Goal: Task Accomplishment & Management: Use online tool/utility

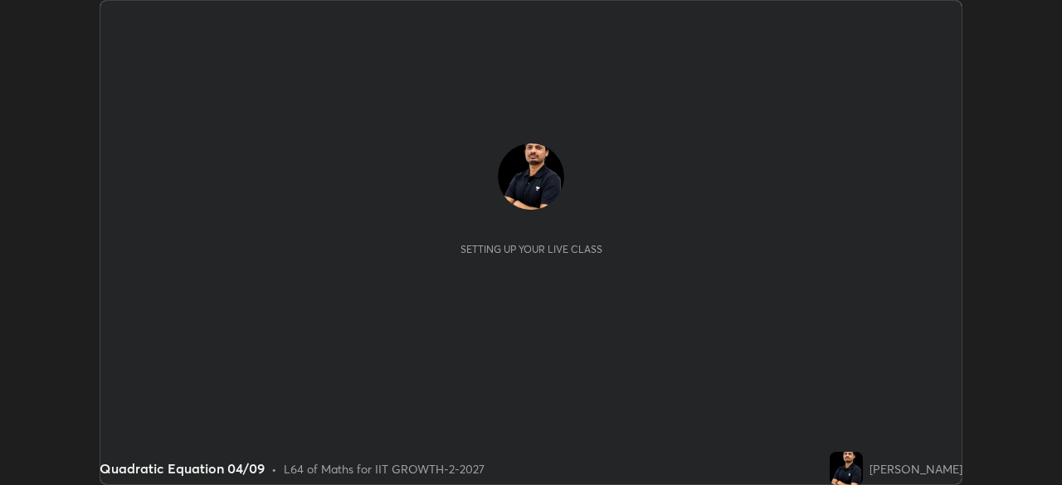
scroll to position [485, 1061]
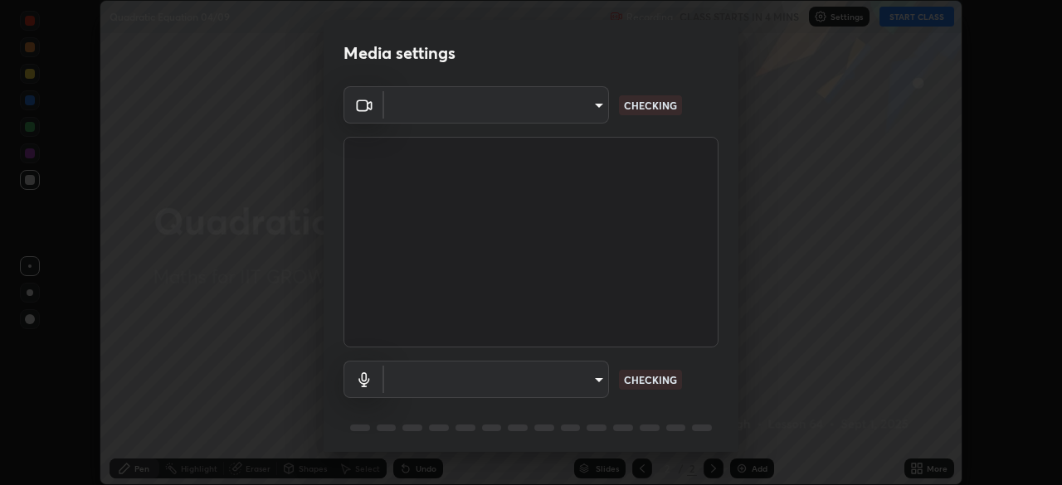
type input "4d63cd10dcc1379e9927399513255d12d620b7bbb39ca773e0f9116a90128a71"
click at [577, 375] on body "Erase all Quadratic Equation 04/09 Recording CLASS STARTS IN 4 MINS Settings ST…" at bounding box center [531, 242] width 1062 height 485
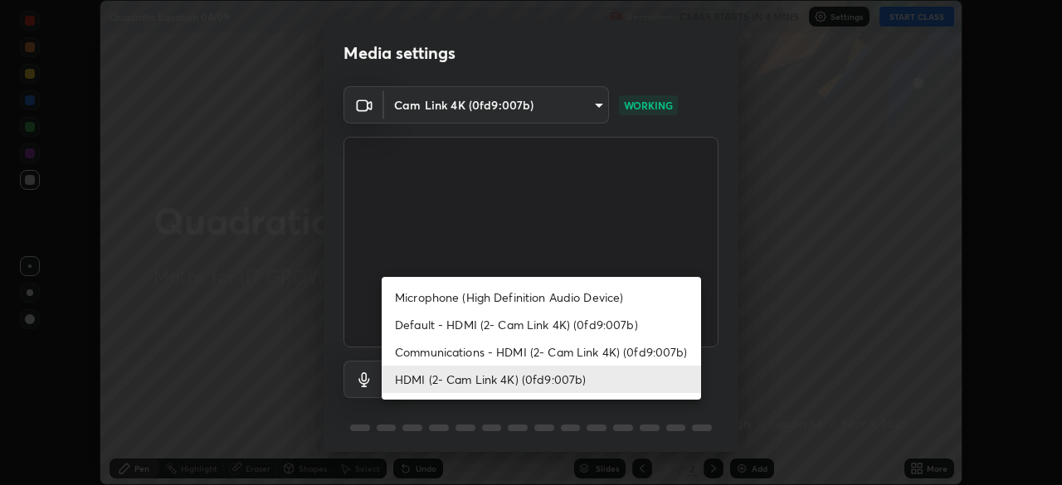
click at [538, 349] on li "Communications - HDMI (2- Cam Link 4K) (0fd9:007b)" at bounding box center [541, 351] width 319 height 27
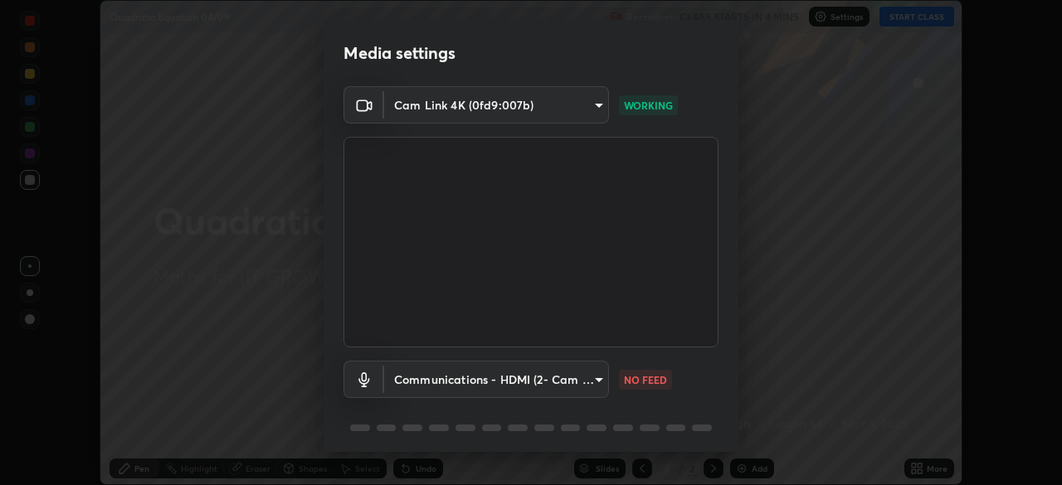
click at [523, 382] on li "HDMI (2- Cam Link 4K) (0fd9:007b)" at bounding box center [501, 380] width 239 height 16
type input "69b458bb6365b4cb8143660b0d50b39c56070ce8c7bb282217003b2a9c4a58b8"
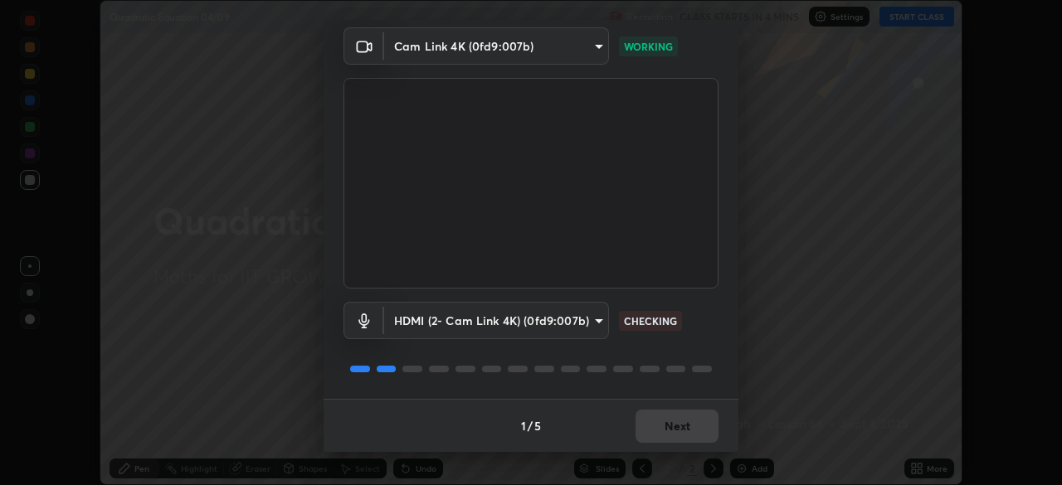
click at [660, 436] on div "1 / 5 Next" at bounding box center [531, 425] width 415 height 53
click at [671, 427] on div "1 / 5 Next" at bounding box center [531, 425] width 415 height 53
click at [683, 427] on div "1 / 5 Next" at bounding box center [531, 425] width 415 height 53
click at [666, 419] on button "Next" at bounding box center [676, 426] width 83 height 33
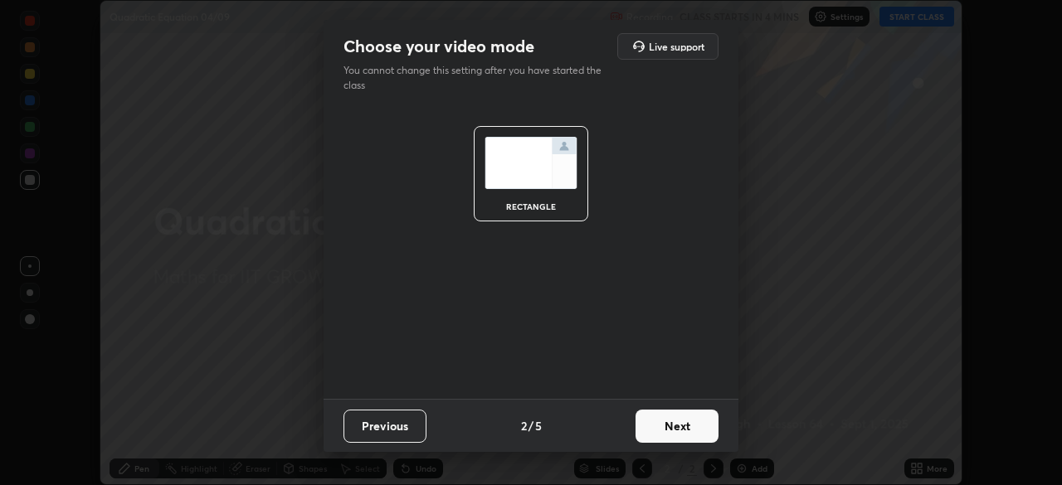
scroll to position [0, 0]
click at [682, 423] on button "Next" at bounding box center [676, 426] width 83 height 33
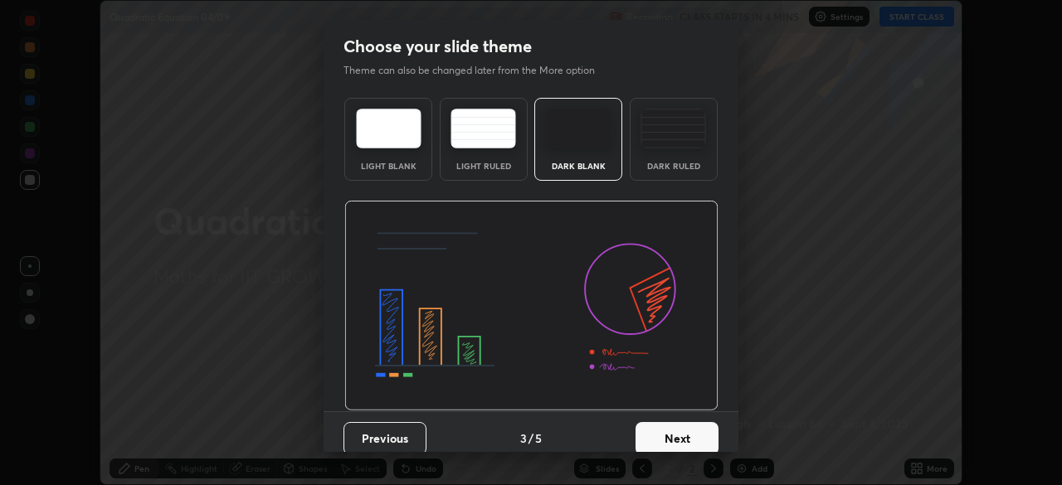
click at [689, 424] on button "Next" at bounding box center [676, 438] width 83 height 33
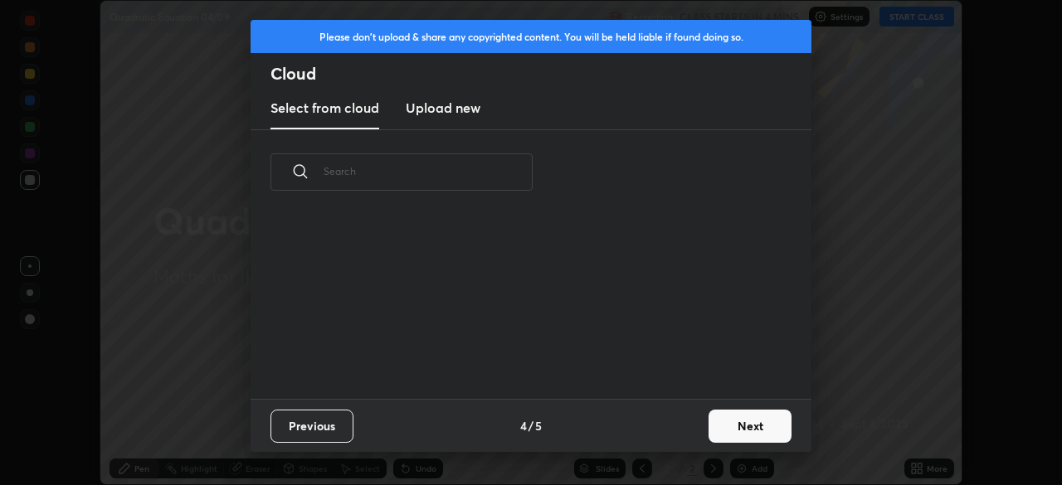
click at [710, 426] on button "Next" at bounding box center [750, 426] width 83 height 33
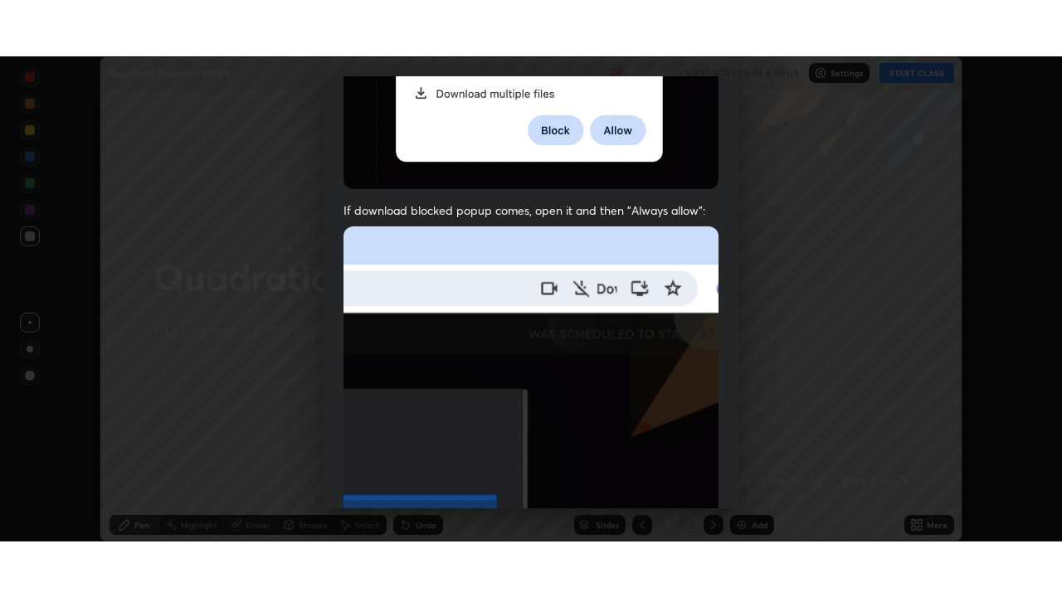
scroll to position [397, 0]
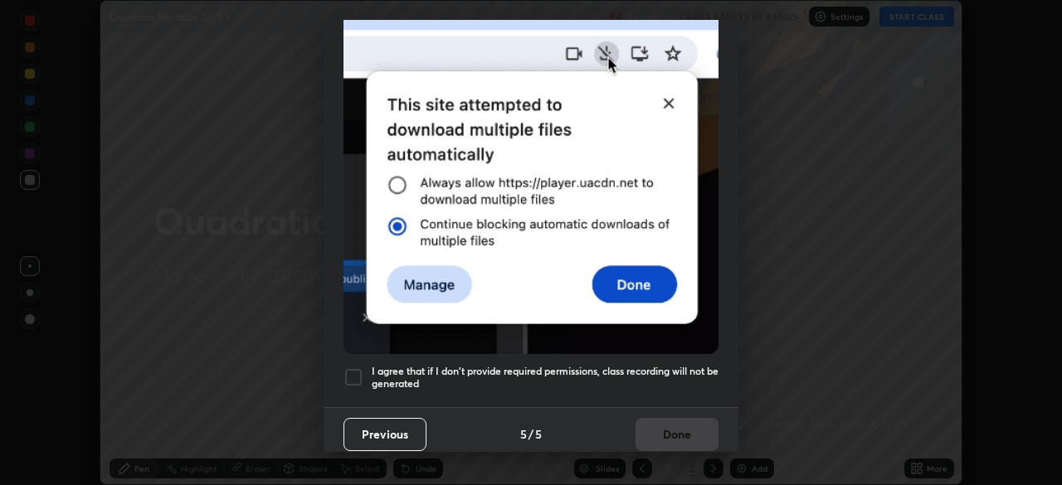
click at [355, 368] on div at bounding box center [353, 378] width 20 height 20
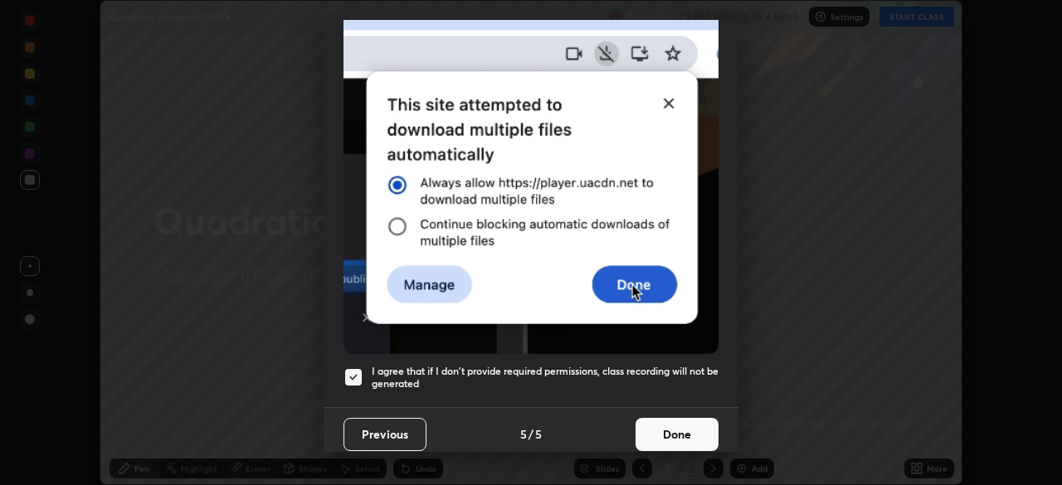
click at [644, 424] on button "Done" at bounding box center [676, 434] width 83 height 33
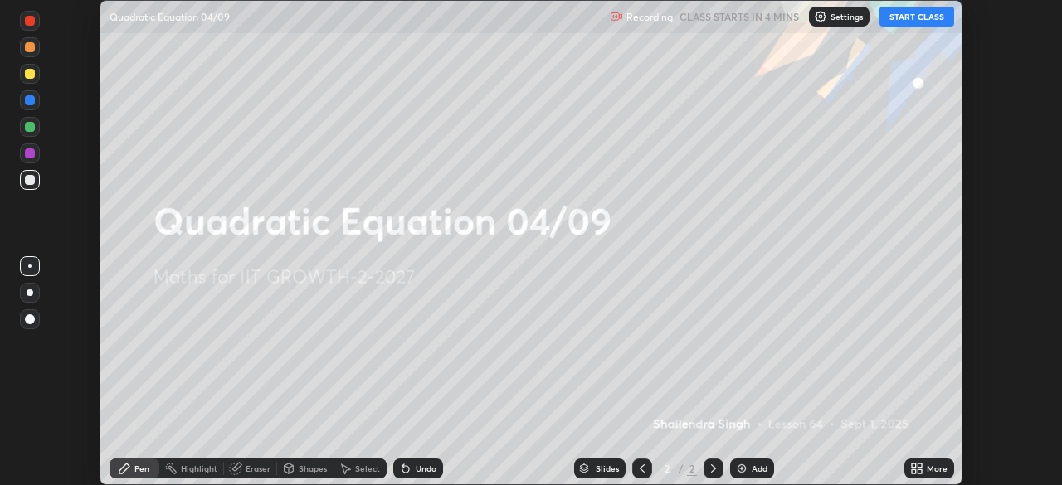
click at [913, 465] on icon at bounding box center [914, 466] width 4 height 4
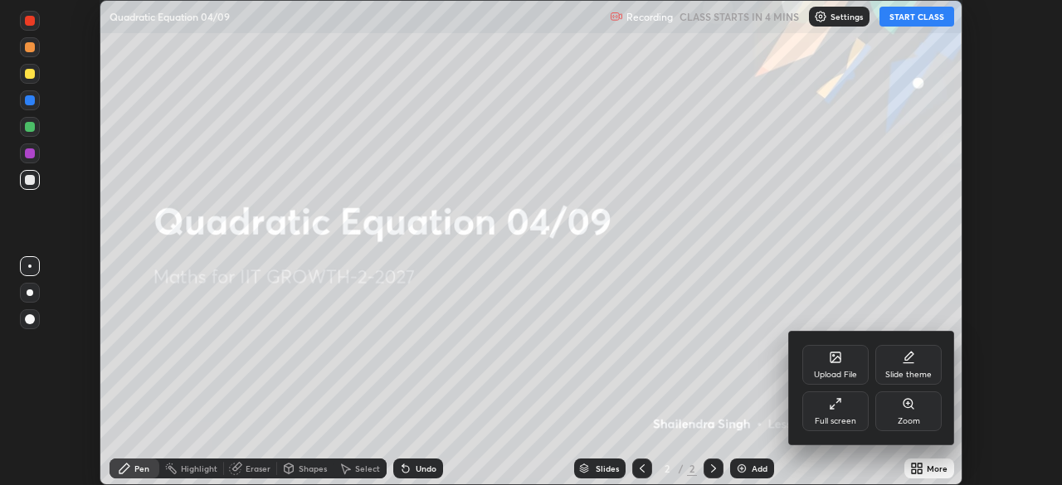
click at [823, 411] on div "Full screen" at bounding box center [835, 412] width 66 height 40
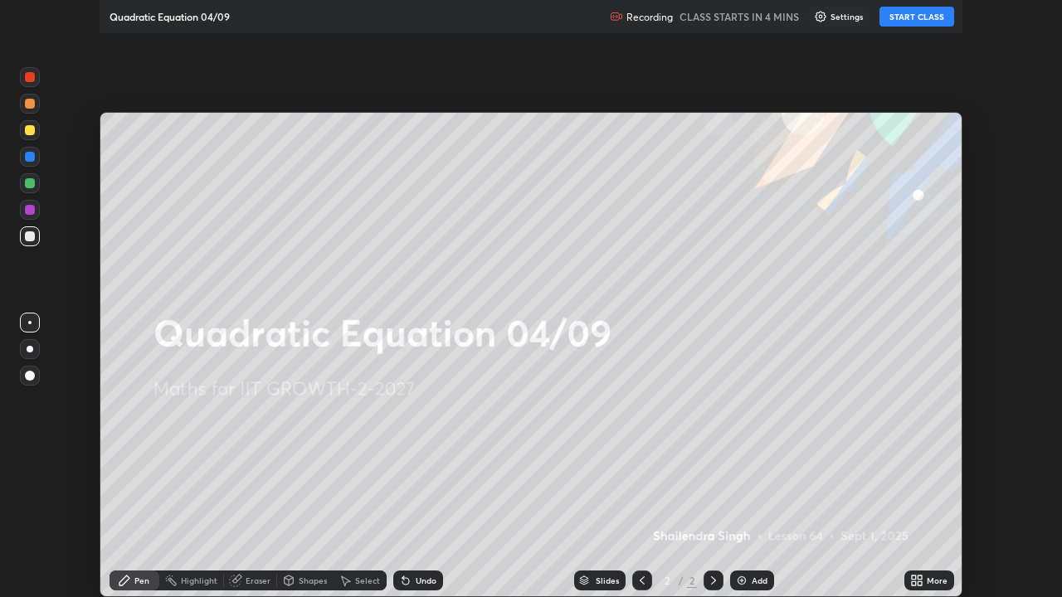
scroll to position [597, 1062]
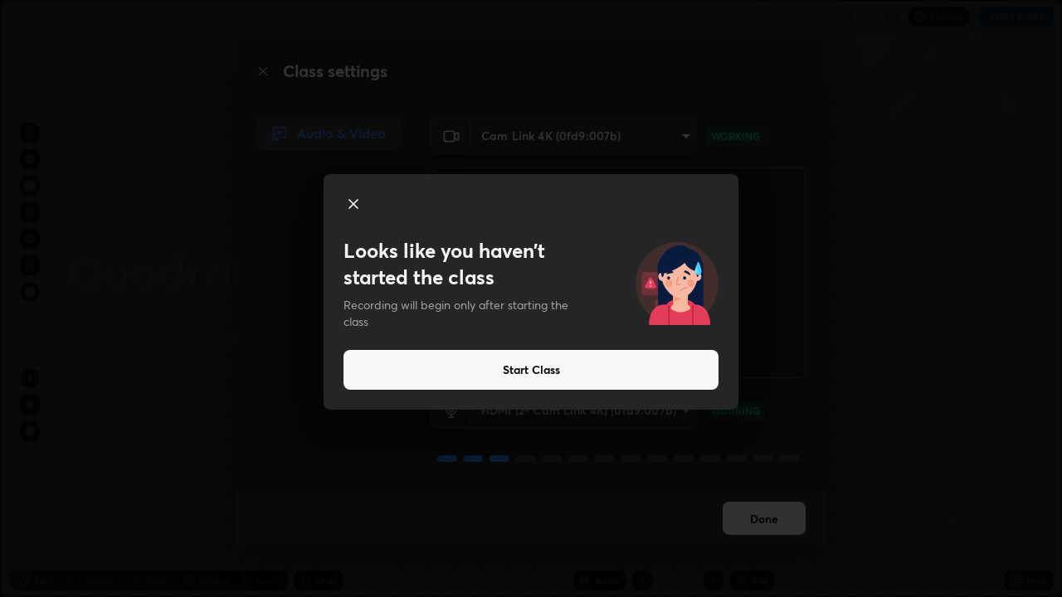
click at [583, 375] on button "Start Class" at bounding box center [530, 370] width 375 height 40
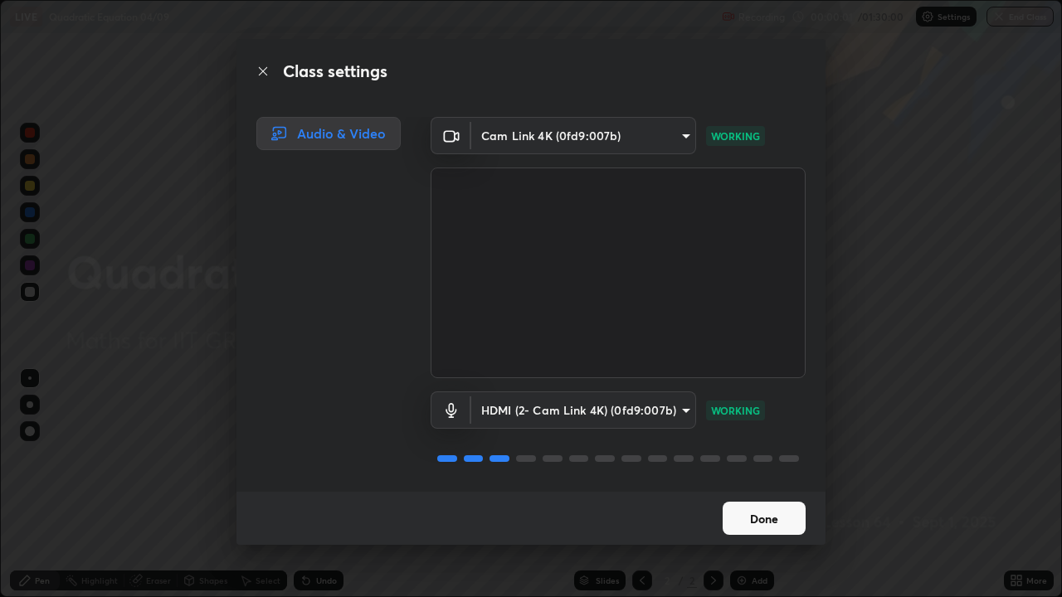
click at [763, 485] on button "Done" at bounding box center [764, 518] width 83 height 33
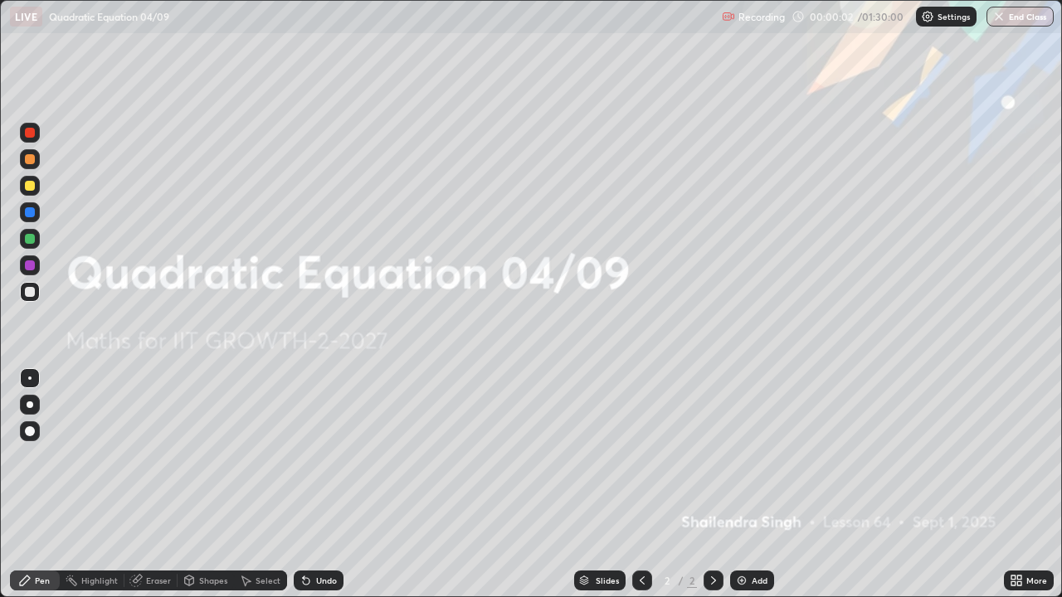
click at [1018, 485] on icon at bounding box center [1019, 584] width 4 height 4
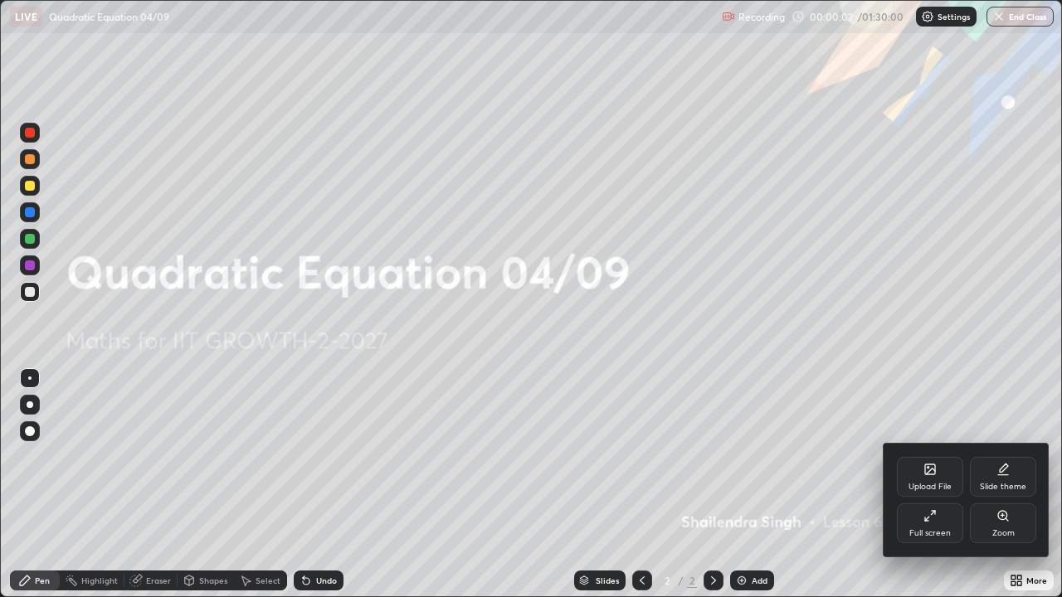
click at [923, 483] on div "Upload File" at bounding box center [929, 487] width 43 height 8
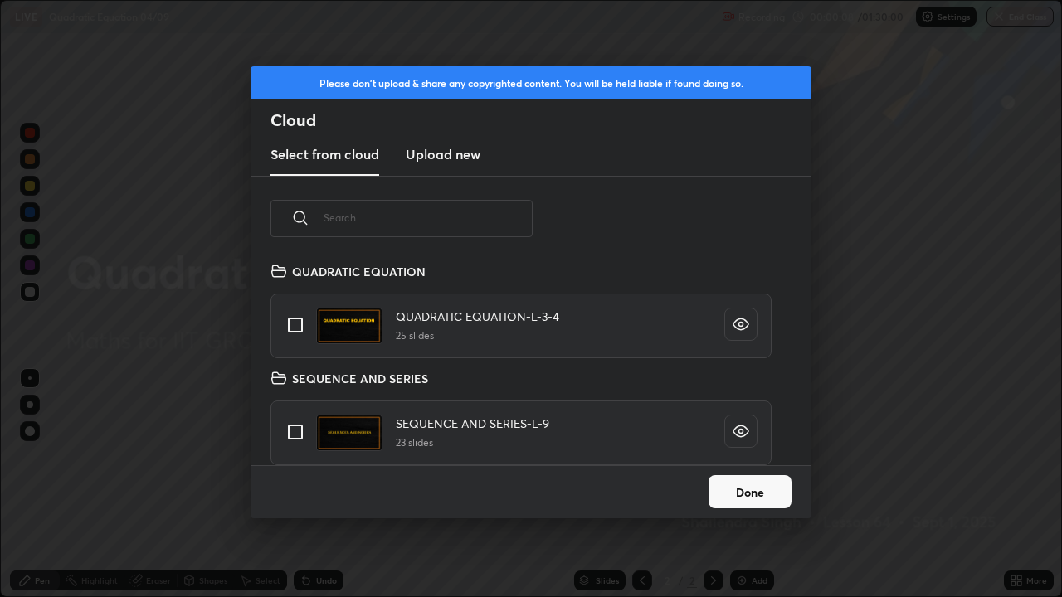
scroll to position [0, 0]
click at [290, 325] on input "grid" at bounding box center [295, 325] width 35 height 35
checkbox input "true"
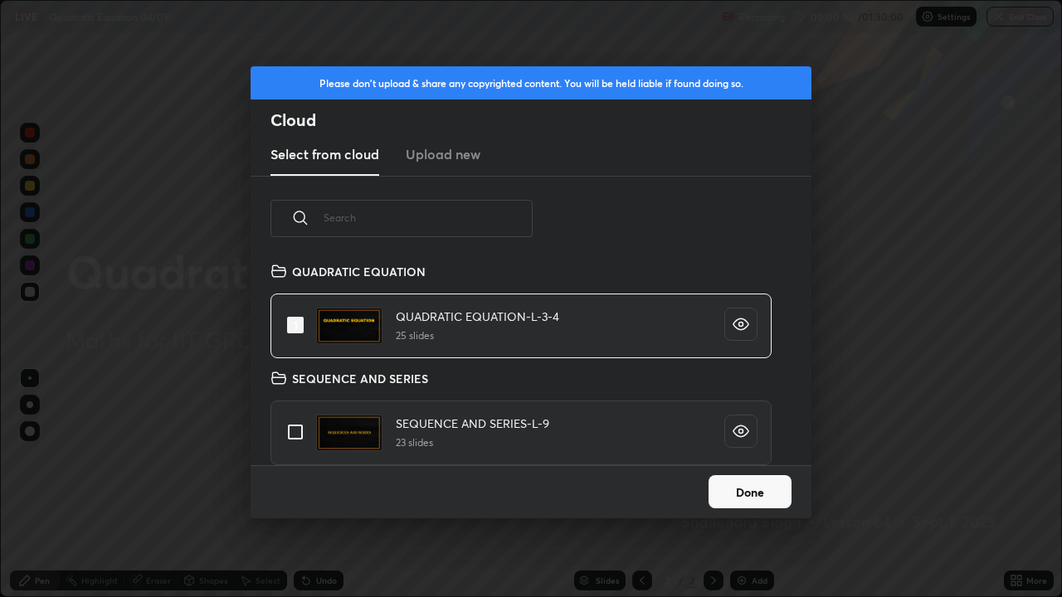
click at [735, 485] on button "Done" at bounding box center [750, 491] width 83 height 33
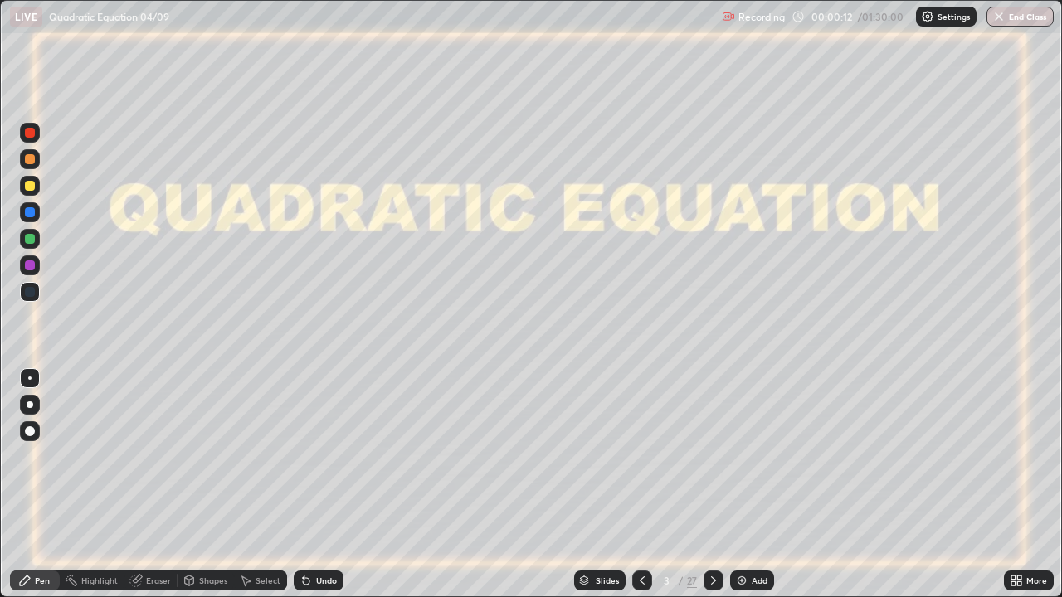
click at [712, 485] on icon at bounding box center [713, 580] width 13 height 13
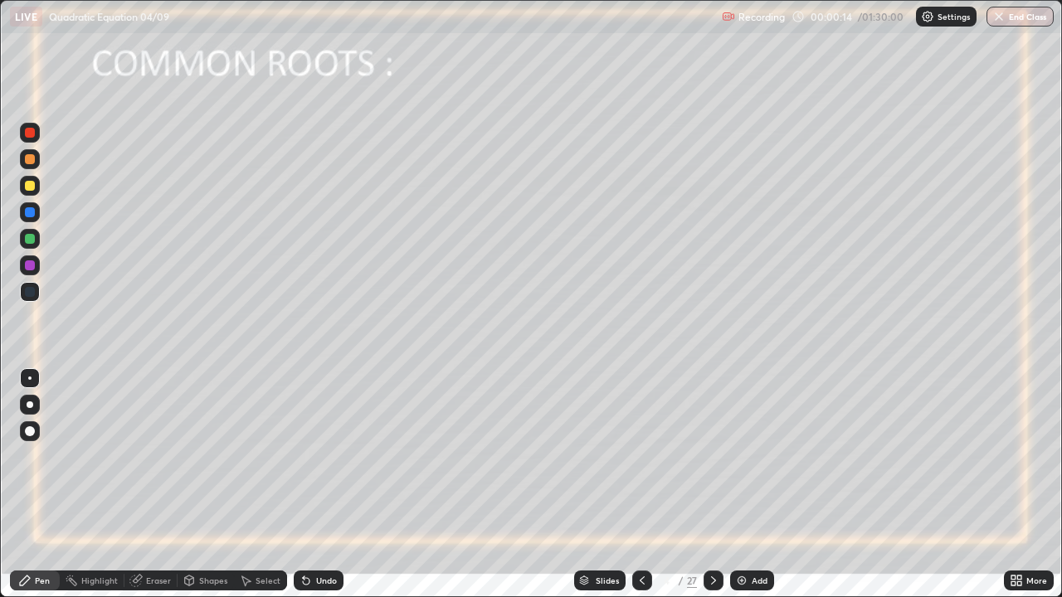
click at [715, 485] on div at bounding box center [714, 580] width 20 height 33
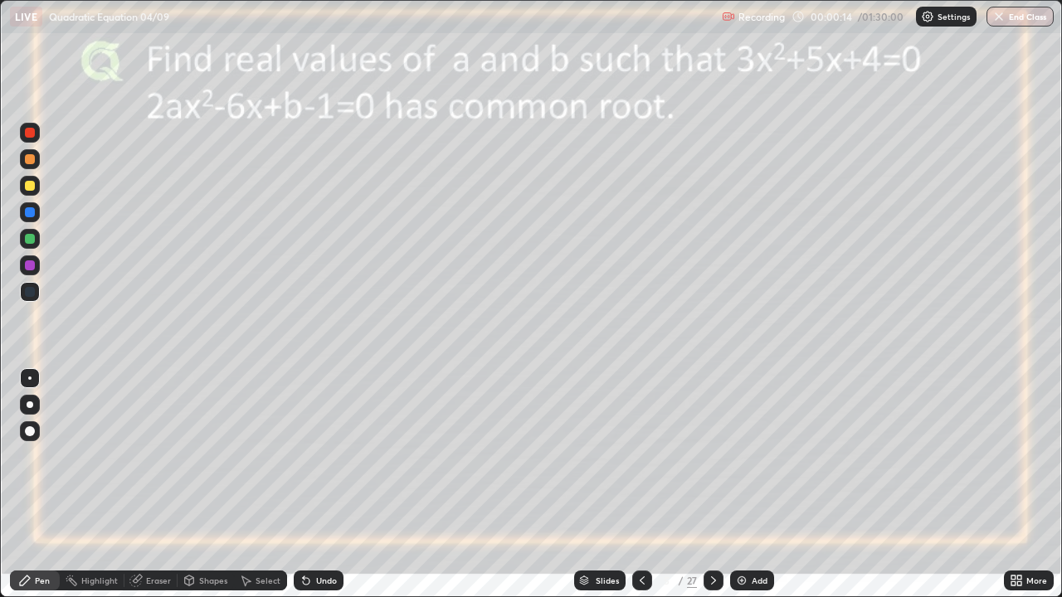
click at [711, 485] on icon at bounding box center [713, 581] width 5 height 8
click at [710, 485] on icon at bounding box center [713, 580] width 13 height 13
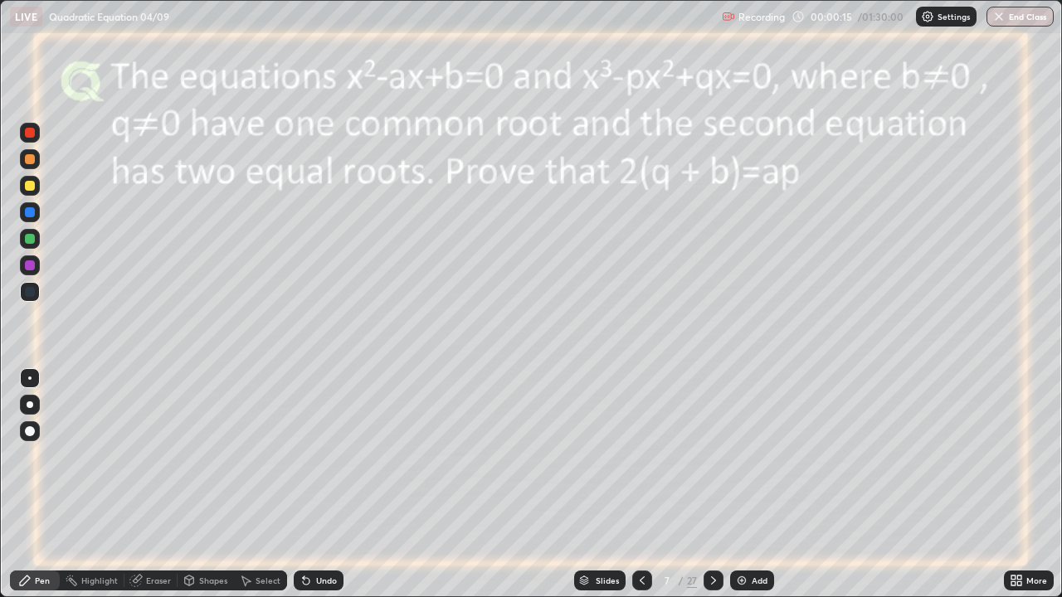
click at [710, 485] on icon at bounding box center [713, 580] width 13 height 13
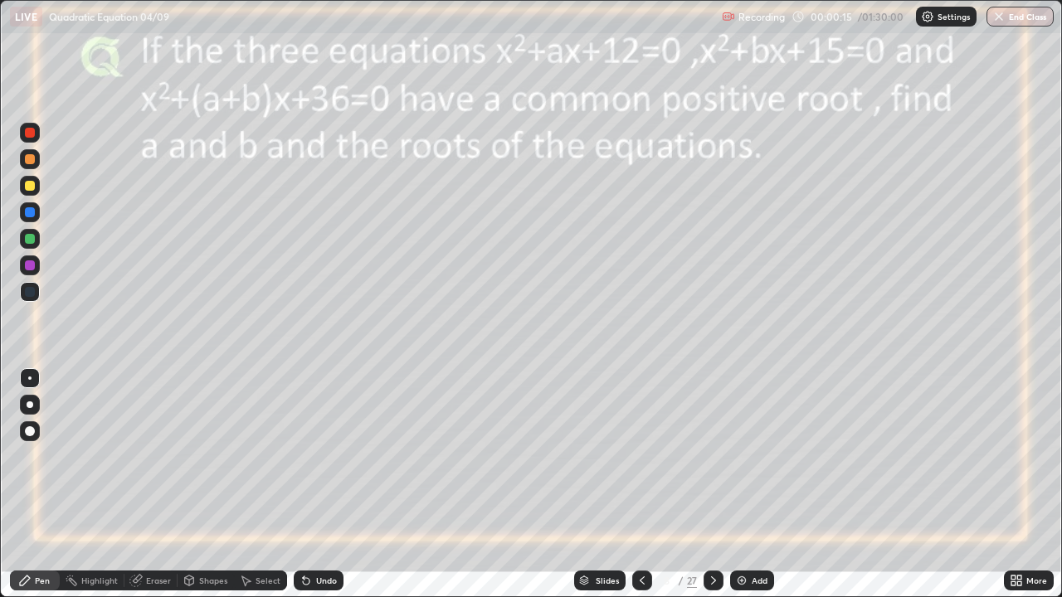
click at [712, 485] on icon at bounding box center [713, 580] width 13 height 13
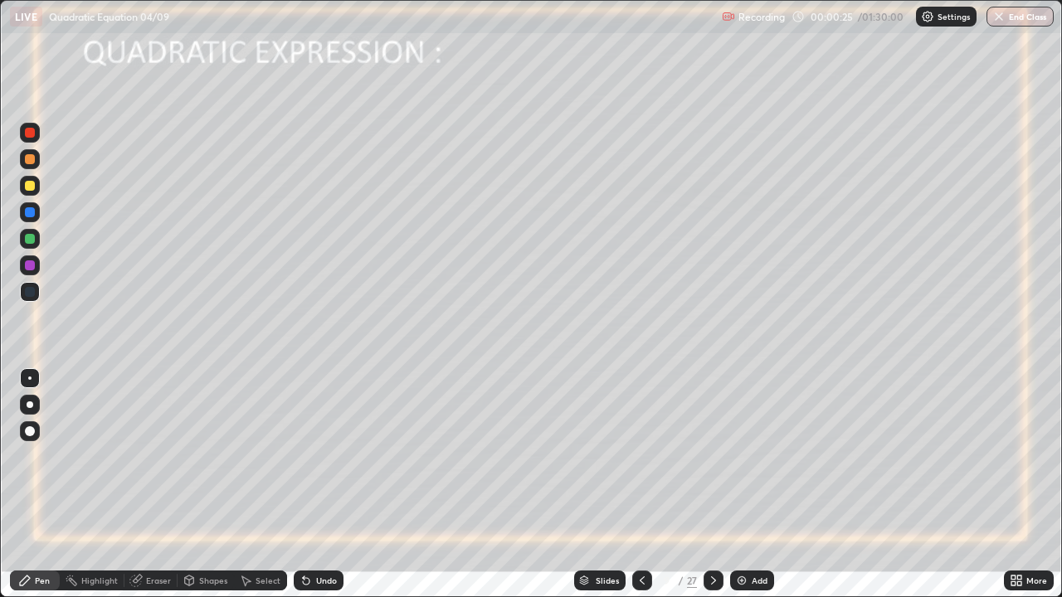
click at [32, 187] on div at bounding box center [30, 186] width 10 height 10
click at [34, 238] on div at bounding box center [30, 239] width 10 height 10
click at [28, 265] on div at bounding box center [30, 266] width 10 height 10
click at [323, 485] on div "Undo" at bounding box center [326, 581] width 21 height 8
click at [313, 485] on div "Undo" at bounding box center [319, 581] width 50 height 20
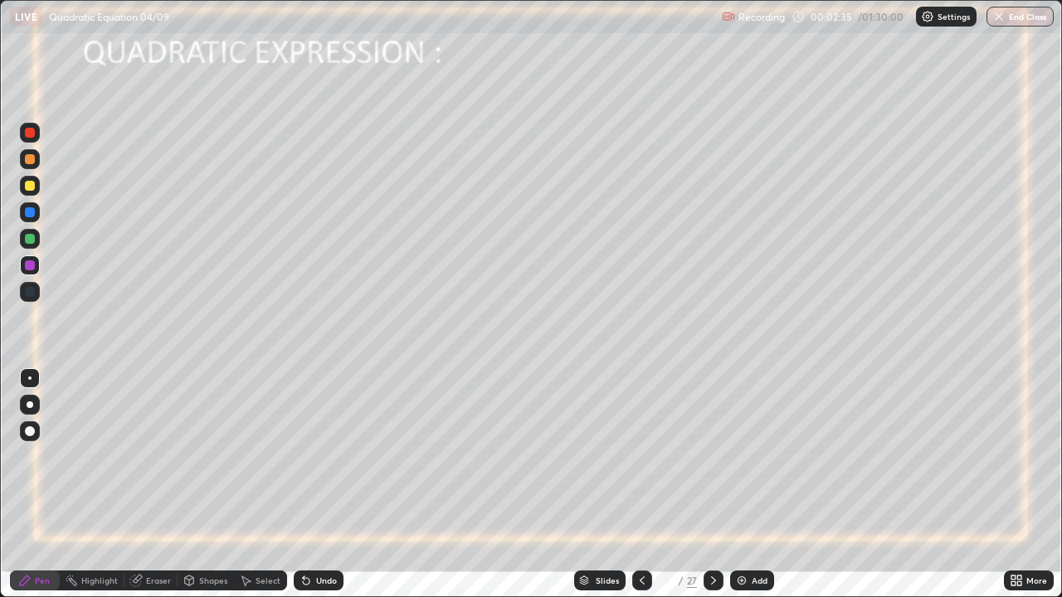
click at [317, 485] on div "Undo" at bounding box center [326, 581] width 21 height 8
click at [741, 485] on img at bounding box center [741, 580] width 13 height 13
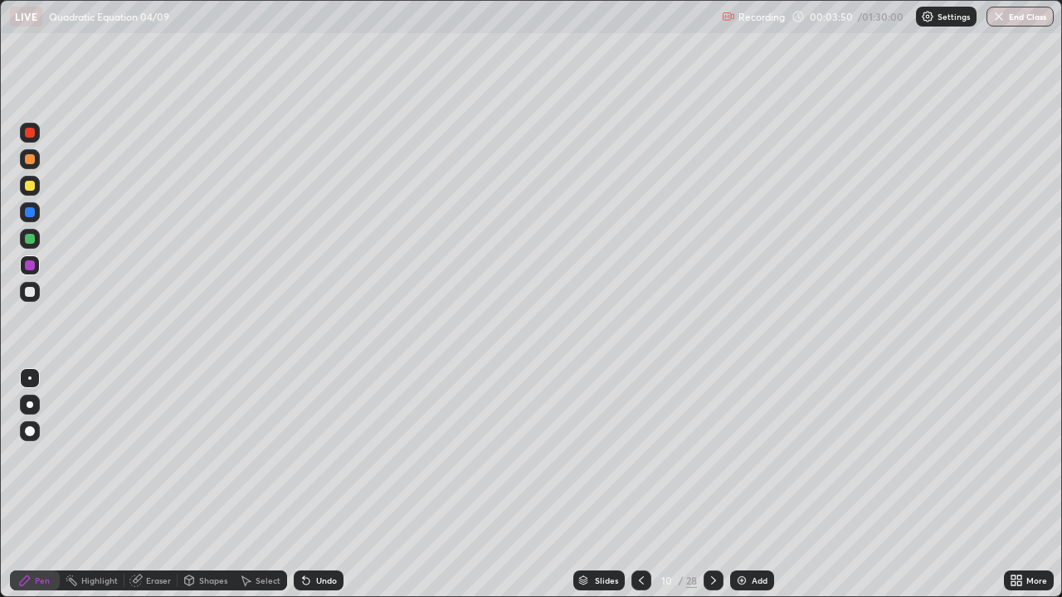
click at [30, 239] on div at bounding box center [30, 239] width 10 height 10
click at [640, 485] on icon at bounding box center [641, 580] width 13 height 13
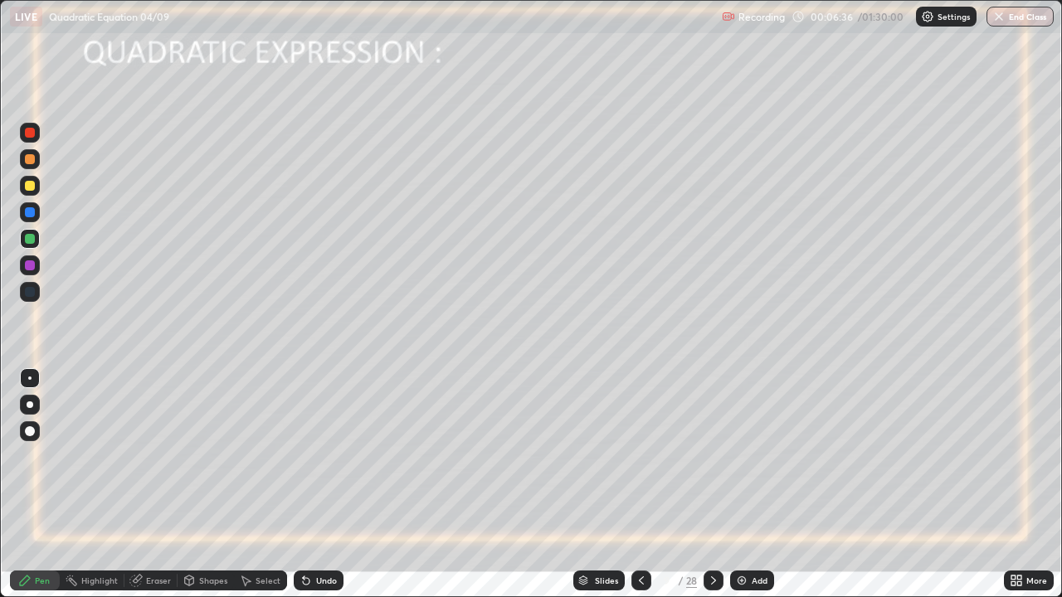
click at [737, 485] on img at bounding box center [741, 580] width 13 height 13
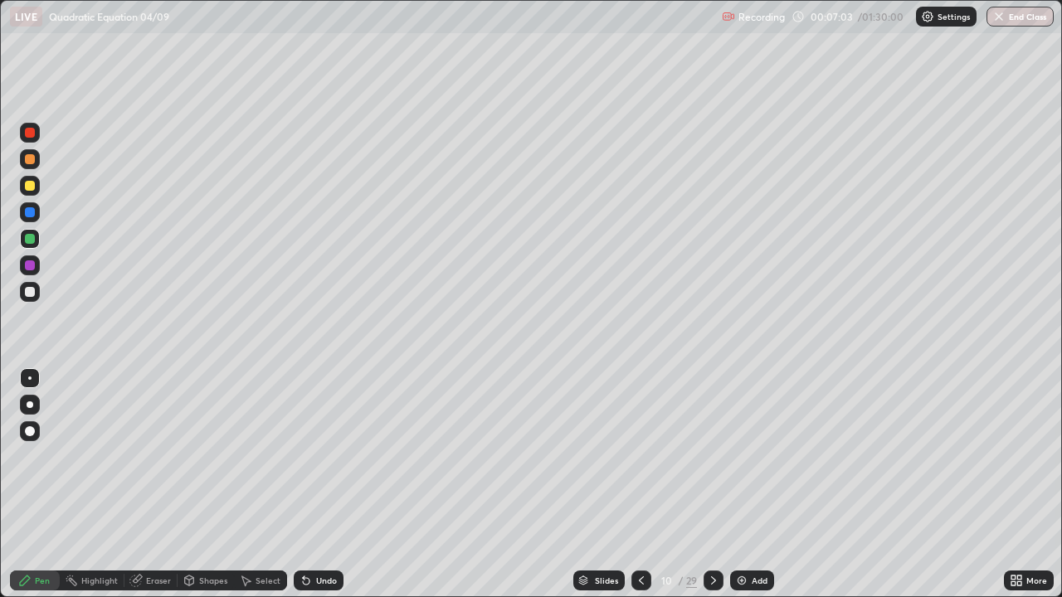
click at [319, 485] on div "Undo" at bounding box center [326, 581] width 21 height 8
click at [28, 292] on div at bounding box center [30, 292] width 10 height 10
click at [316, 485] on div "Undo" at bounding box center [326, 581] width 21 height 8
click at [27, 266] on div at bounding box center [30, 266] width 10 height 10
click at [737, 485] on img at bounding box center [741, 580] width 13 height 13
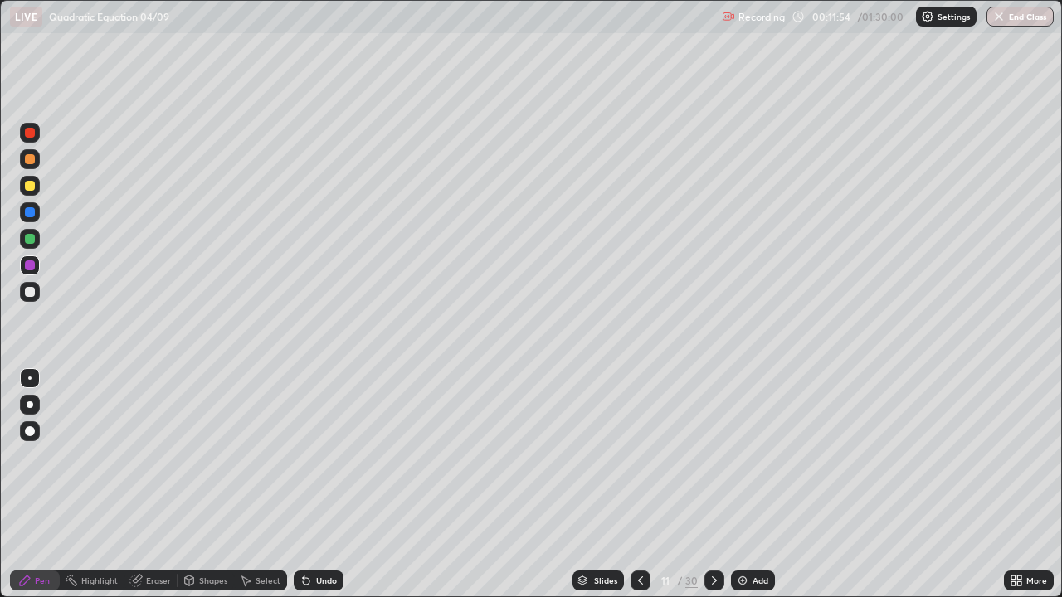
click at [31, 290] on div at bounding box center [30, 292] width 10 height 10
click at [30, 212] on div at bounding box center [30, 212] width 10 height 10
click at [27, 287] on div at bounding box center [30, 292] width 10 height 10
click at [42, 485] on div "Pen" at bounding box center [42, 581] width 15 height 8
click at [319, 485] on div "Undo" at bounding box center [326, 581] width 21 height 8
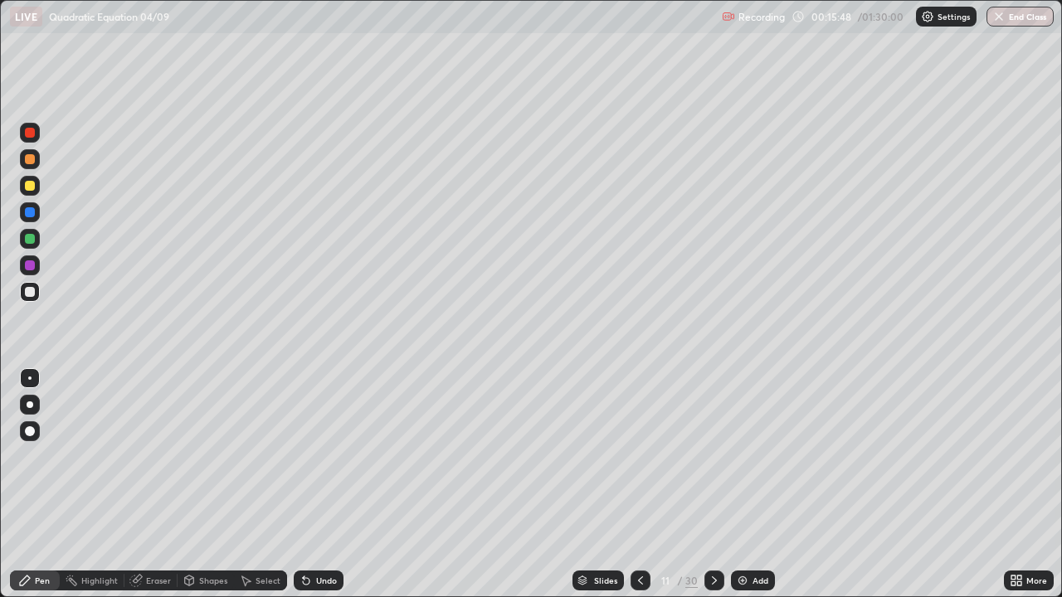
click at [32, 261] on div at bounding box center [30, 266] width 10 height 10
click at [742, 485] on img at bounding box center [742, 580] width 13 height 13
click at [29, 187] on div at bounding box center [30, 186] width 10 height 10
click at [310, 485] on icon at bounding box center [305, 580] width 13 height 13
click at [27, 213] on div at bounding box center [30, 212] width 10 height 10
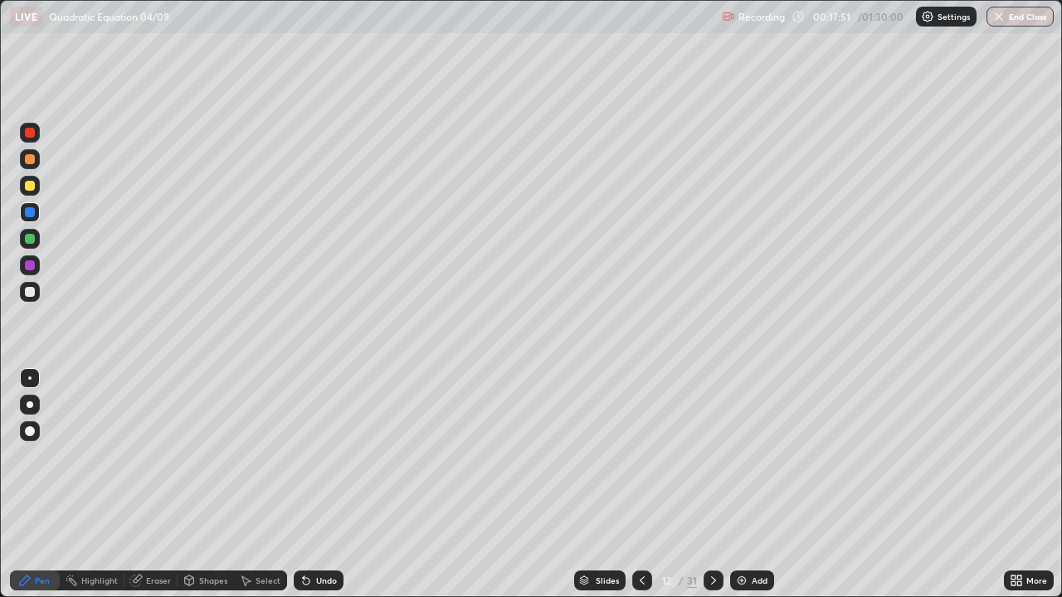
click at [333, 485] on div "Undo" at bounding box center [326, 581] width 21 height 8
click at [30, 268] on div at bounding box center [30, 266] width 10 height 10
click at [30, 295] on div at bounding box center [30, 292] width 10 height 10
click at [644, 485] on icon at bounding box center [641, 580] width 13 height 13
click at [323, 485] on div "Undo" at bounding box center [326, 581] width 21 height 8
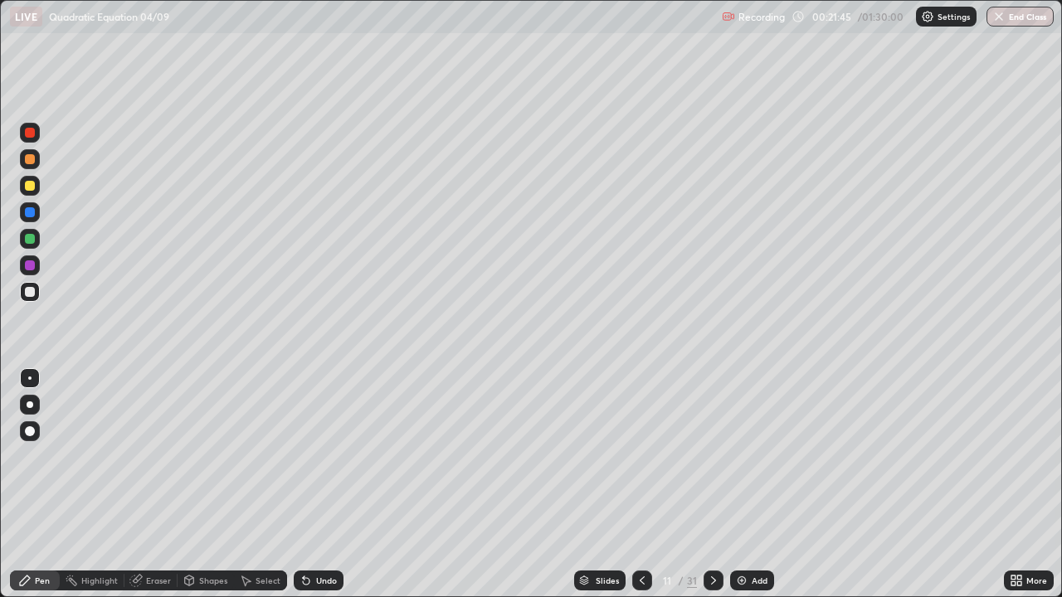
click at [644, 485] on icon at bounding box center [641, 580] width 13 height 13
click at [640, 485] on icon at bounding box center [641, 580] width 13 height 13
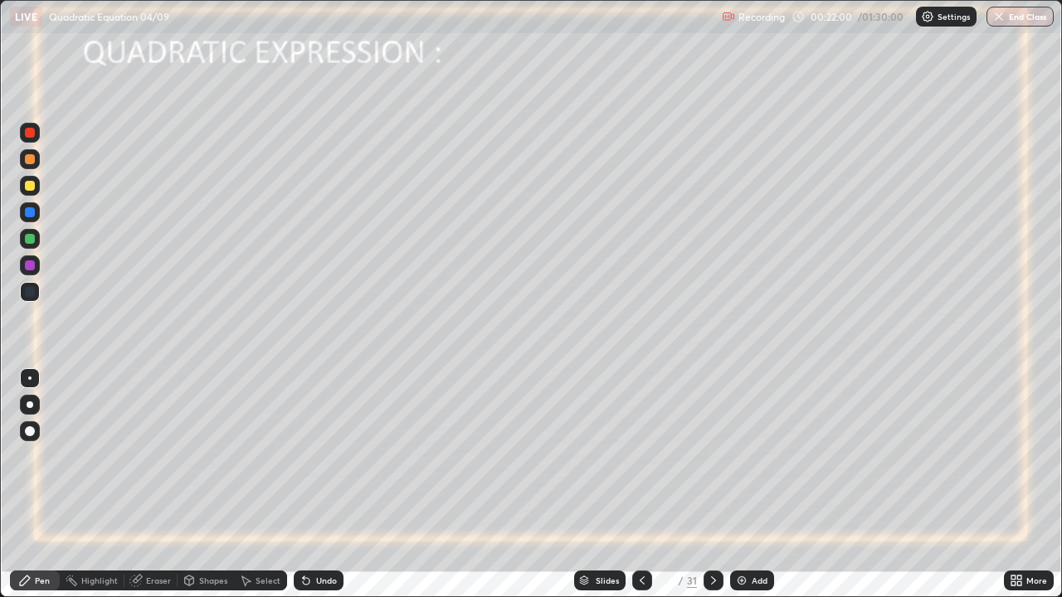
click at [640, 485] on icon at bounding box center [642, 581] width 5 height 8
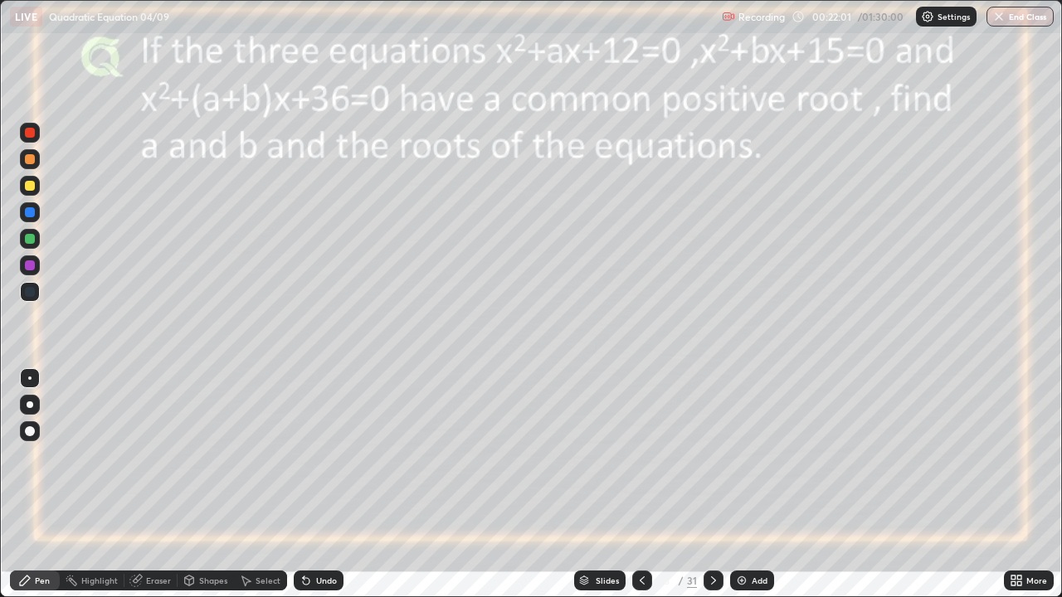
click at [711, 485] on icon at bounding box center [713, 580] width 13 height 13
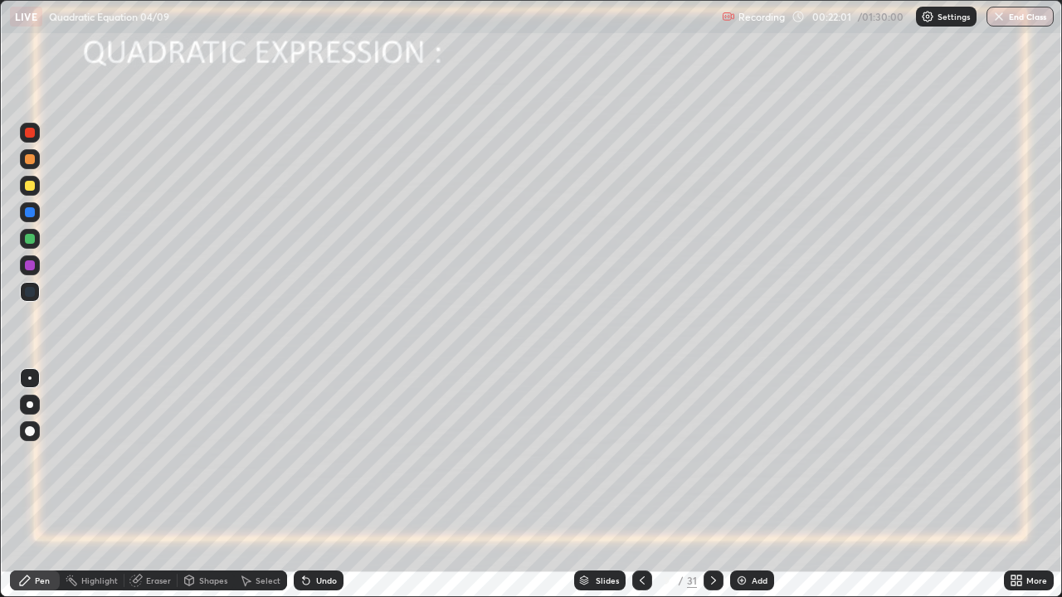
click at [704, 485] on div at bounding box center [714, 581] width 20 height 20
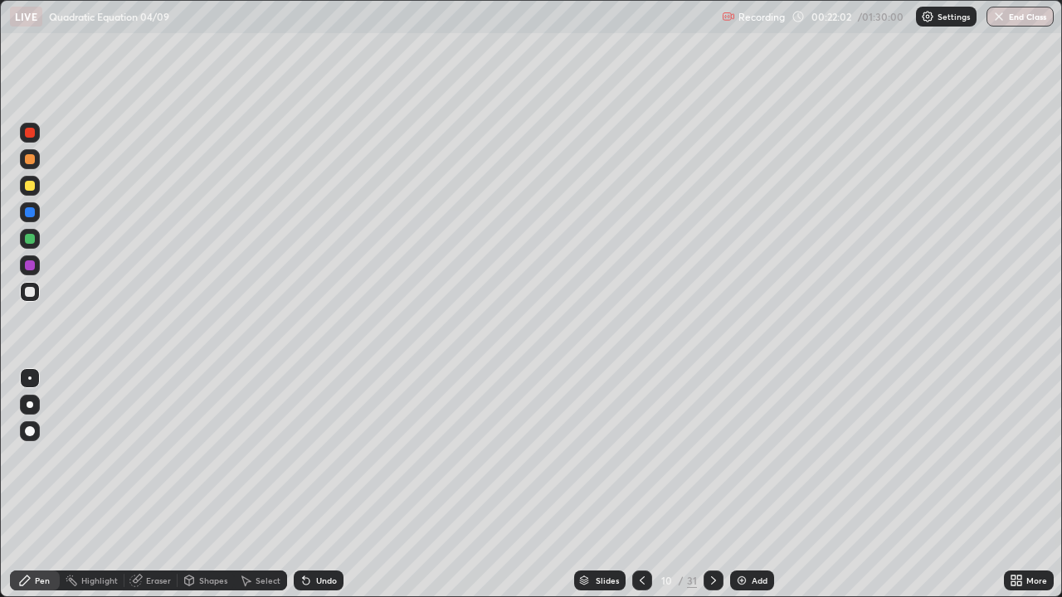
click at [704, 485] on div at bounding box center [714, 581] width 20 height 20
click at [640, 485] on icon at bounding box center [641, 580] width 13 height 13
click at [743, 485] on img at bounding box center [741, 580] width 13 height 13
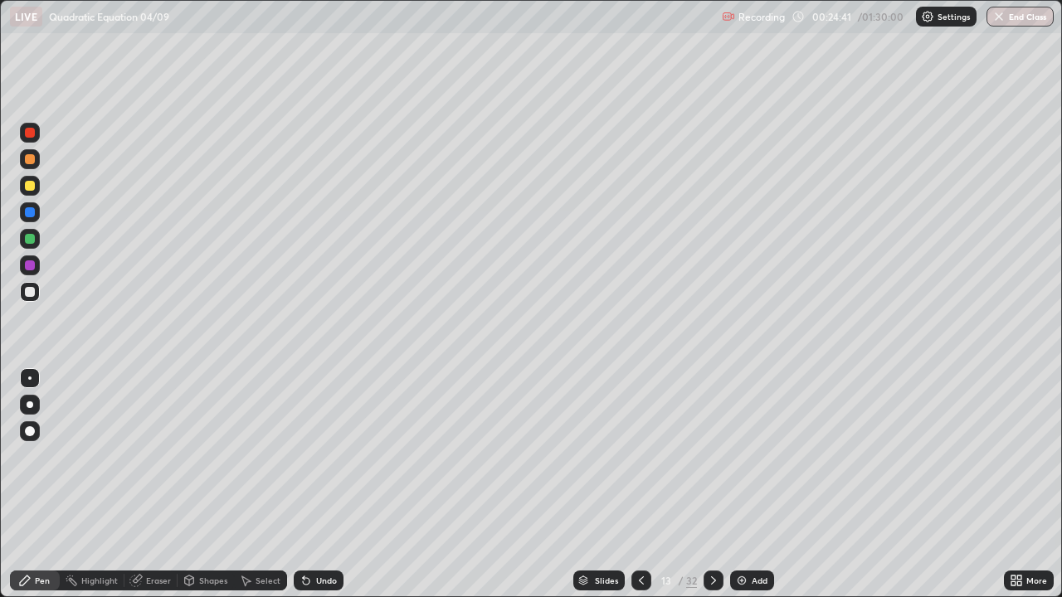
click at [32, 187] on div at bounding box center [30, 186] width 10 height 10
click at [25, 236] on div at bounding box center [30, 239] width 10 height 10
click at [27, 290] on div at bounding box center [30, 292] width 10 height 10
click at [28, 265] on div at bounding box center [30, 266] width 10 height 10
click at [25, 186] on div at bounding box center [30, 186] width 10 height 10
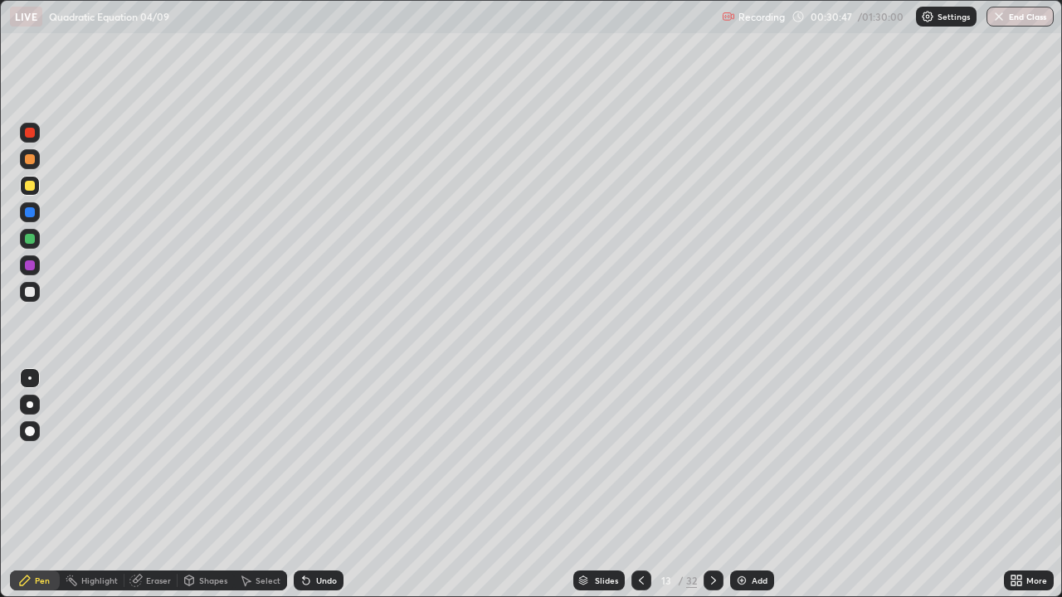
click at [712, 485] on icon at bounding box center [713, 580] width 13 height 13
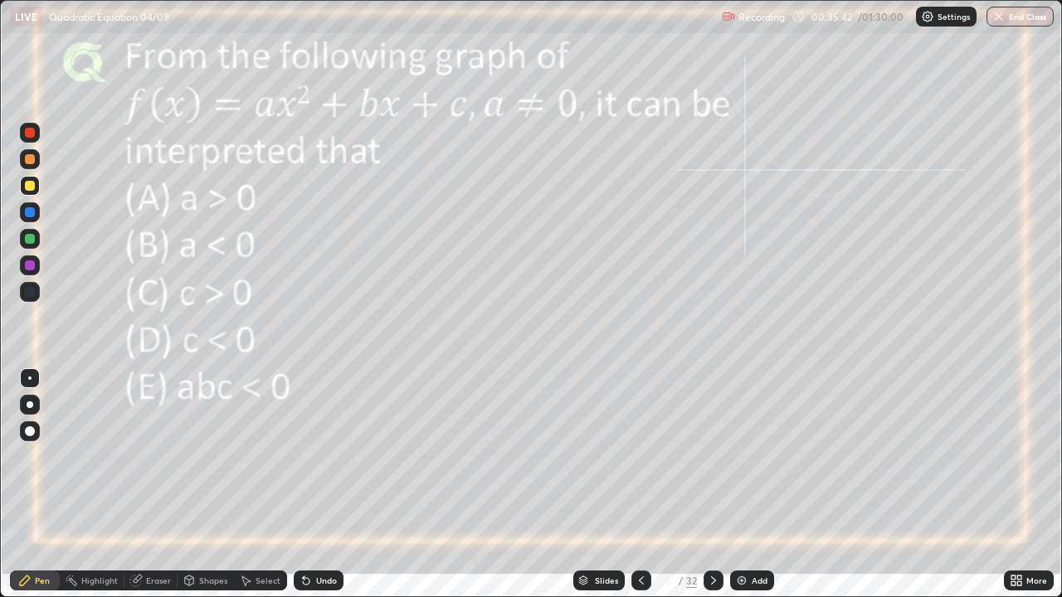
click at [215, 485] on div "Shapes" at bounding box center [213, 581] width 28 height 8
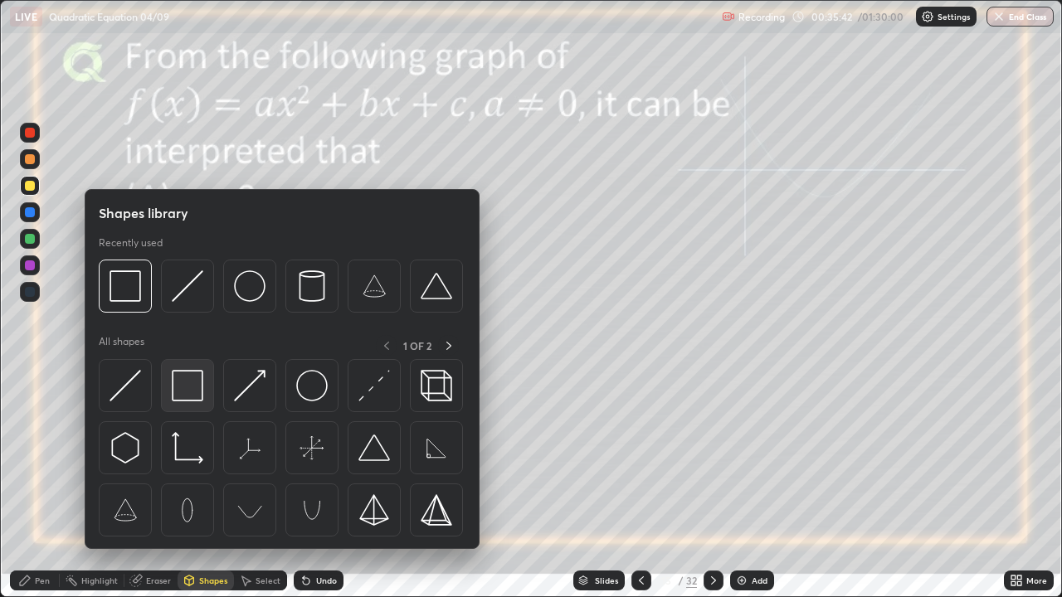
click at [196, 387] on img at bounding box center [188, 386] width 32 height 32
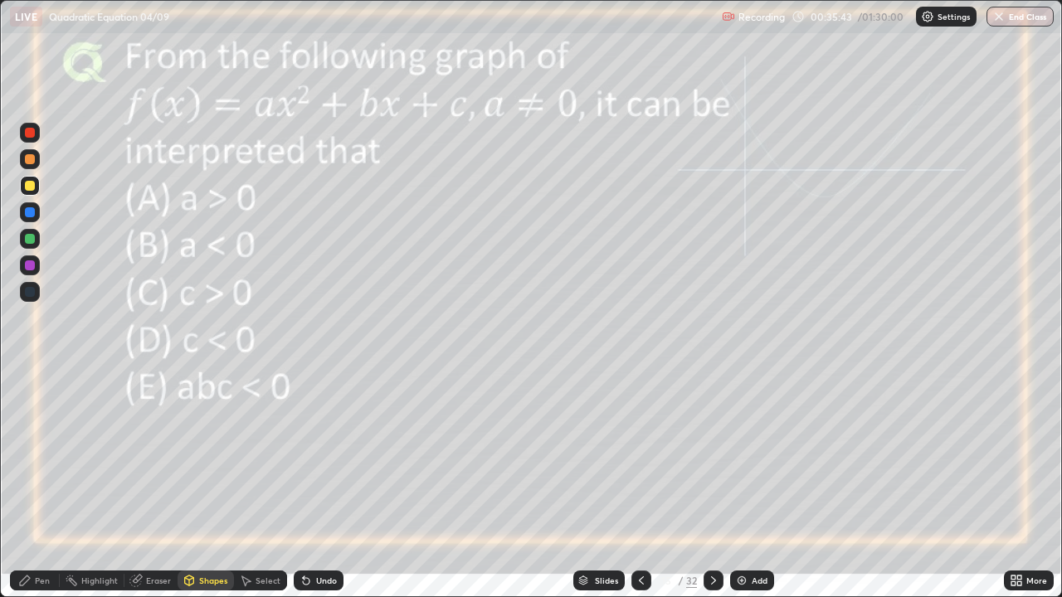
click at [32, 263] on div at bounding box center [30, 266] width 10 height 10
click at [36, 485] on div "Pen" at bounding box center [35, 581] width 50 height 20
click at [30, 239] on div at bounding box center [30, 239] width 10 height 10
click at [744, 485] on img at bounding box center [741, 580] width 13 height 13
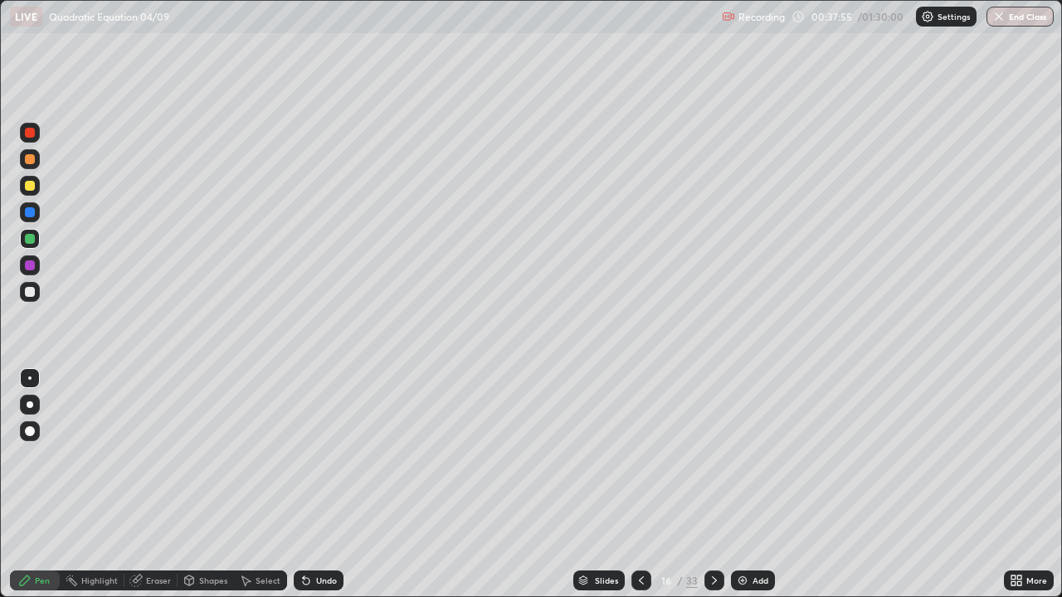
click at [640, 485] on icon at bounding box center [641, 580] width 13 height 13
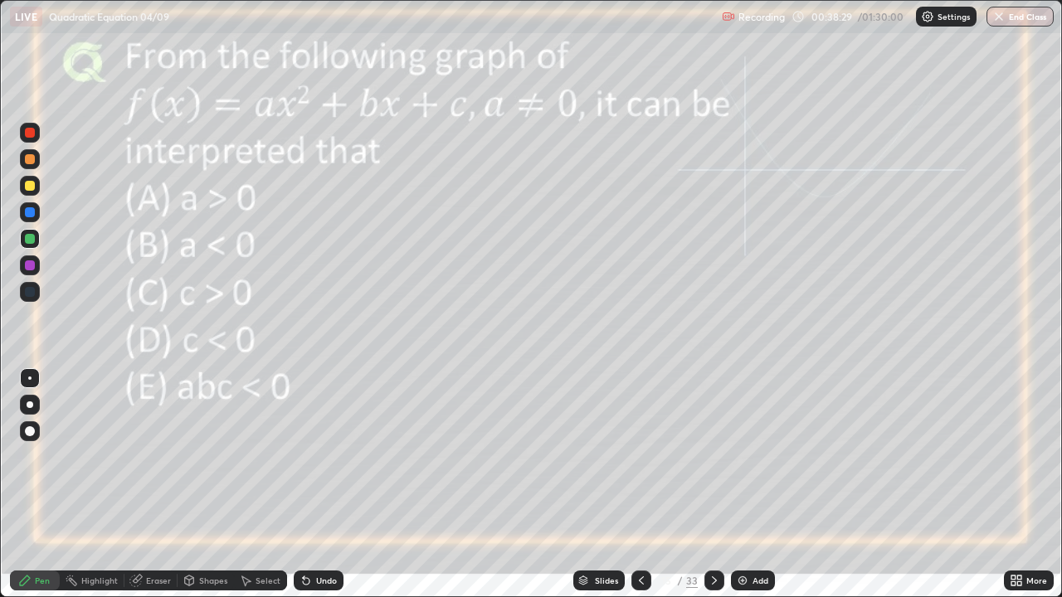
click at [712, 485] on icon at bounding box center [714, 580] width 13 height 13
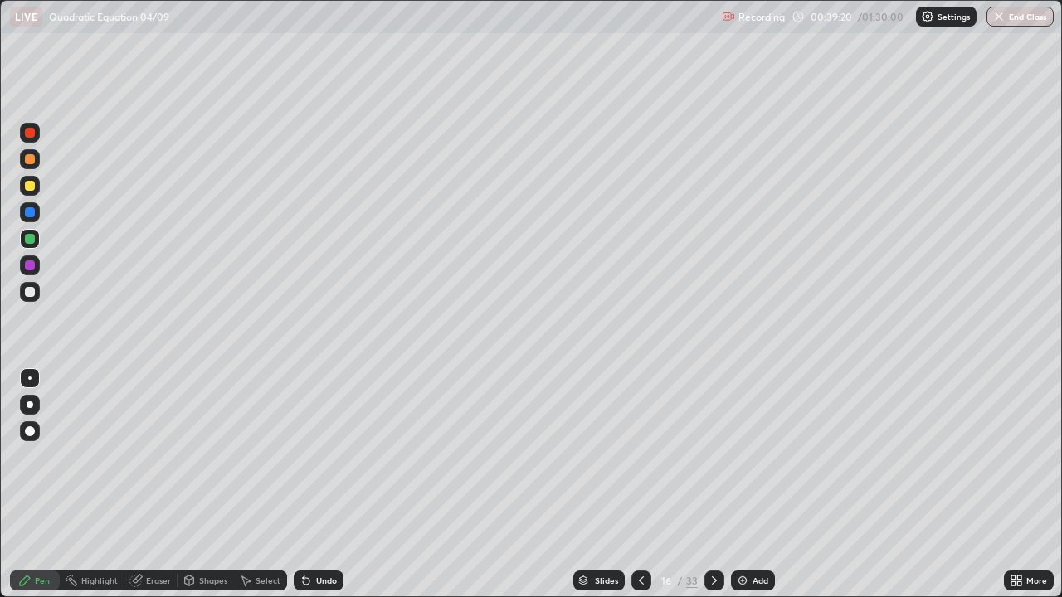
click at [638, 485] on icon at bounding box center [641, 580] width 13 height 13
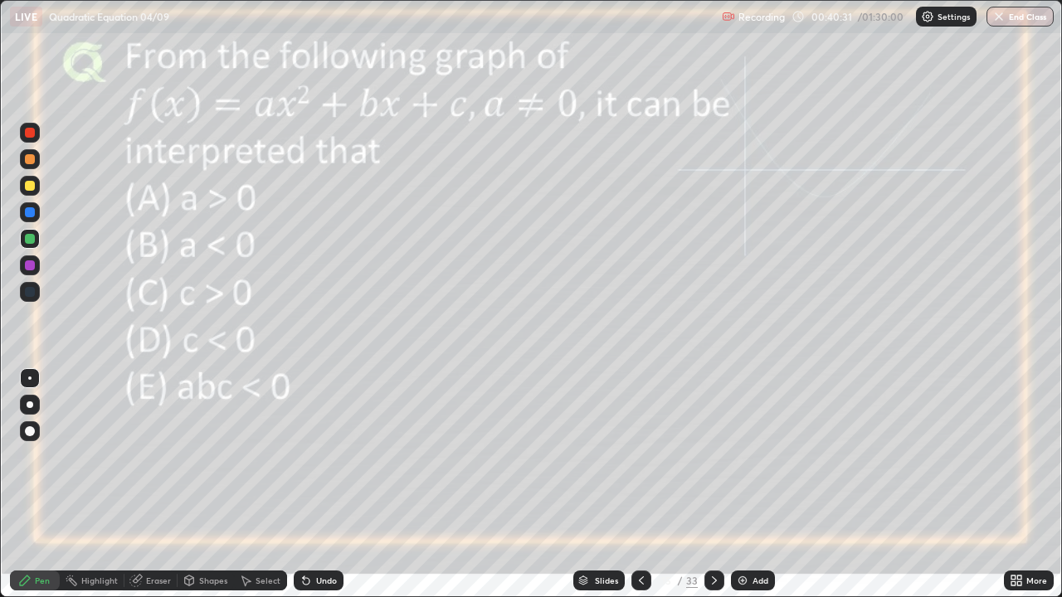
click at [714, 485] on icon at bounding box center [714, 580] width 13 height 13
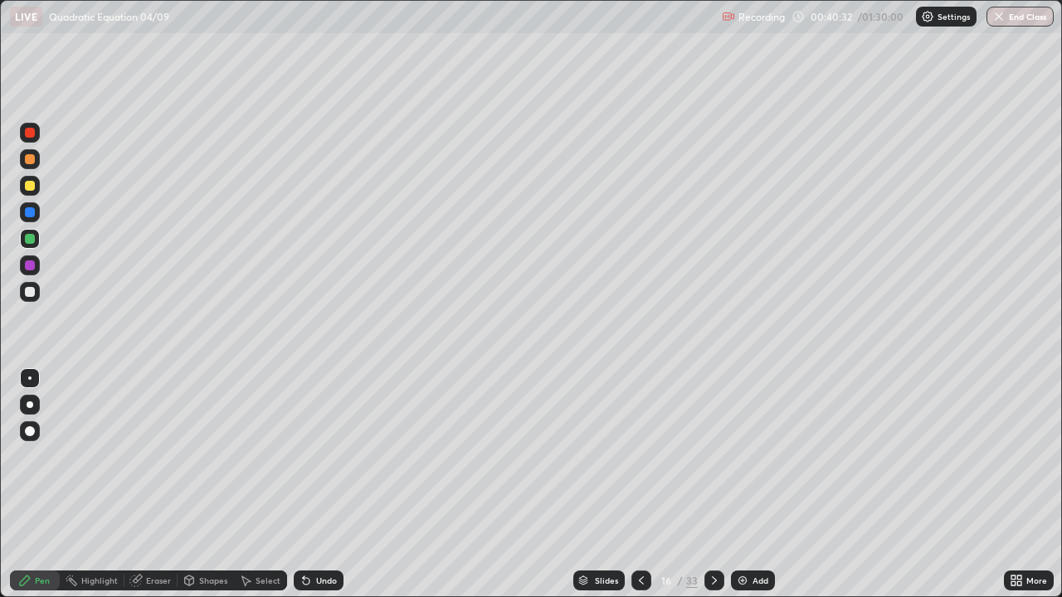
click at [710, 485] on icon at bounding box center [714, 580] width 13 height 13
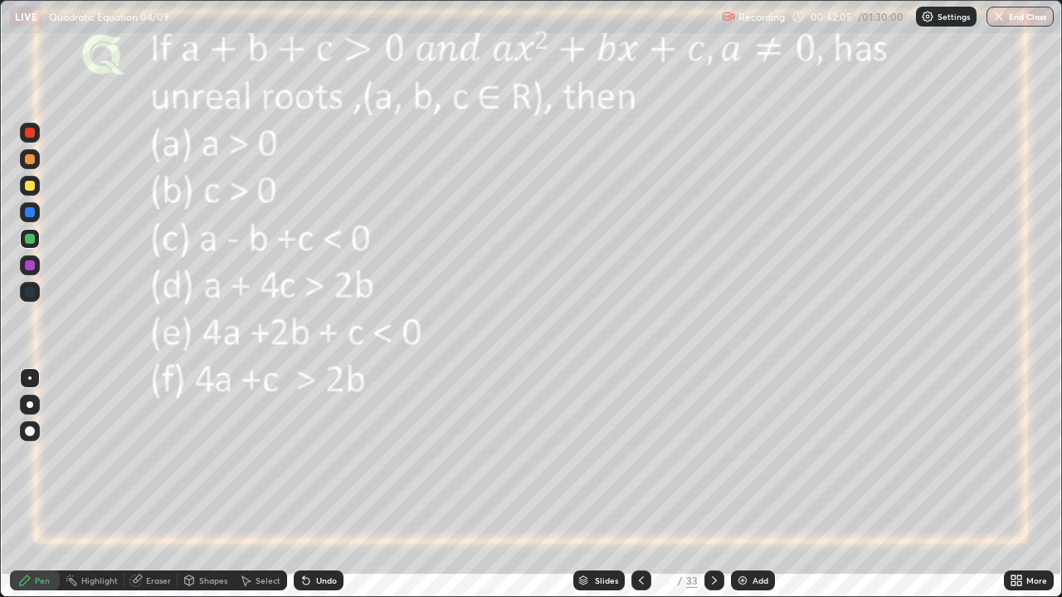
click at [324, 485] on div "Undo" at bounding box center [326, 581] width 21 height 8
click at [323, 485] on div "Undo" at bounding box center [326, 581] width 21 height 8
click at [319, 485] on div "Undo" at bounding box center [319, 581] width 50 height 20
click at [202, 485] on div "Shapes" at bounding box center [213, 581] width 28 height 8
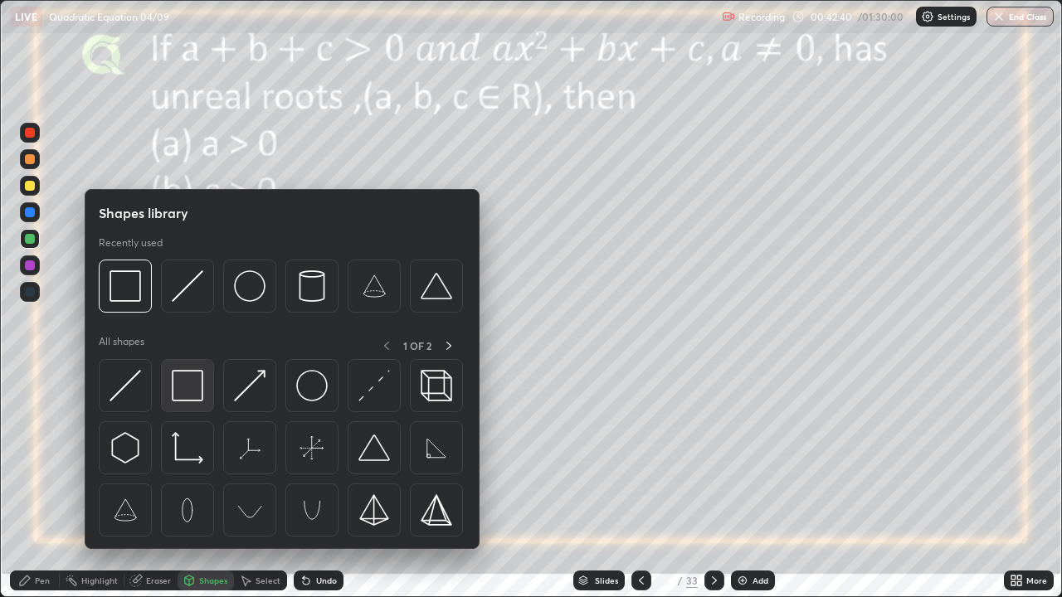
click at [182, 389] on img at bounding box center [188, 386] width 32 height 32
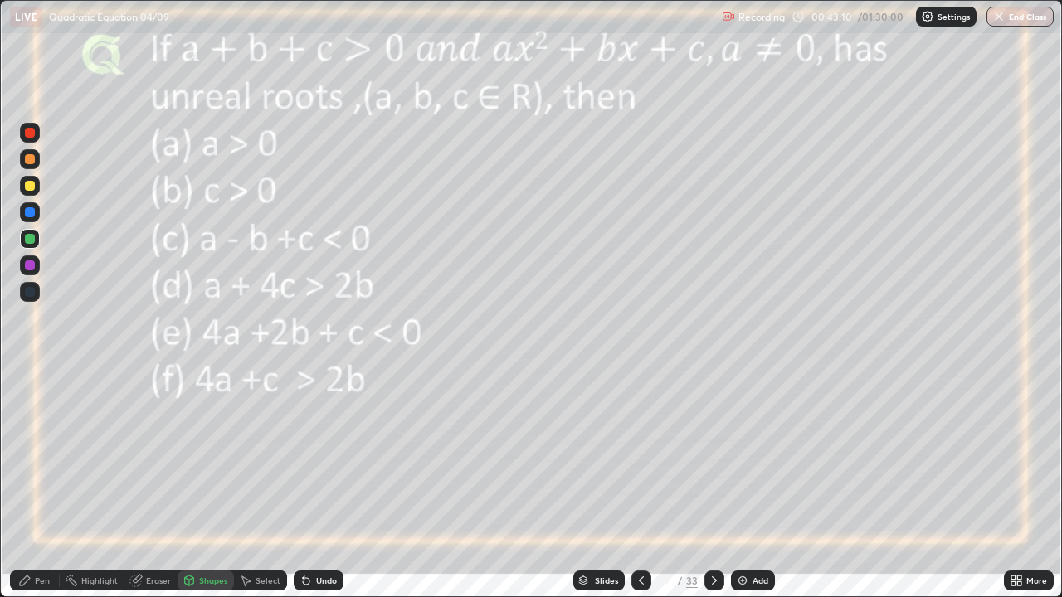
click at [304, 485] on icon at bounding box center [306, 581] width 7 height 7
click at [307, 485] on icon at bounding box center [306, 581] width 7 height 7
click at [25, 485] on icon at bounding box center [25, 581] width 10 height 10
click at [206, 485] on div "Shapes" at bounding box center [213, 581] width 28 height 8
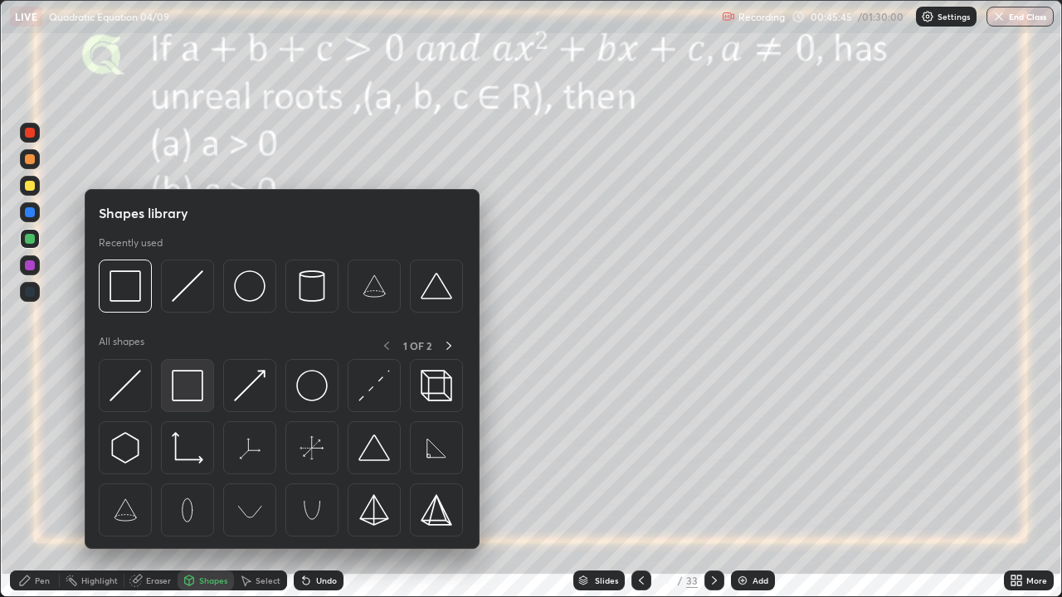
click at [180, 391] on img at bounding box center [188, 386] width 32 height 32
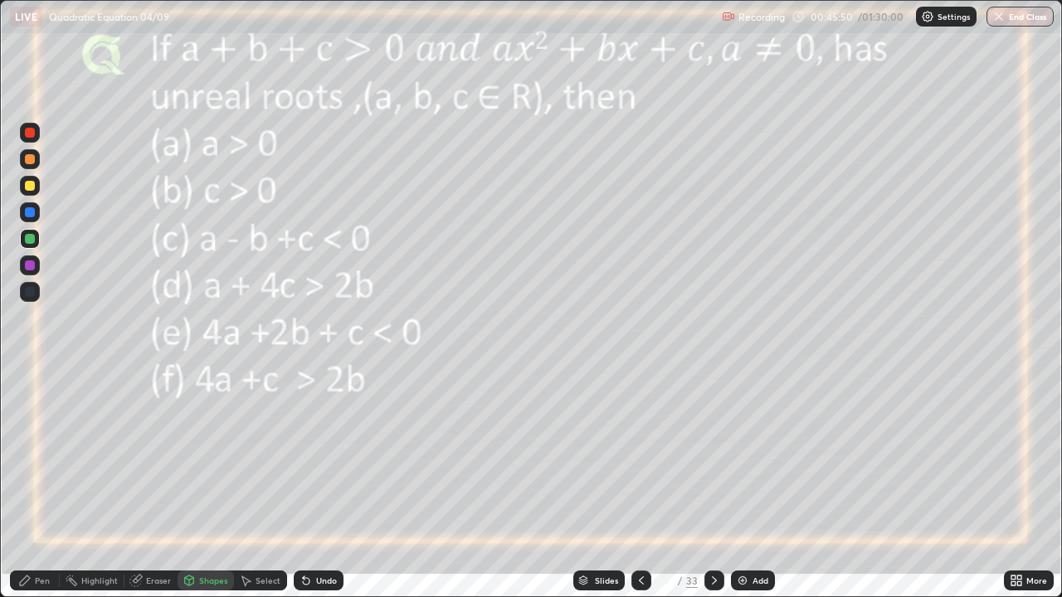
click at [29, 187] on div at bounding box center [30, 186] width 10 height 10
click at [28, 130] on div at bounding box center [30, 133] width 10 height 10
click at [309, 485] on icon at bounding box center [305, 580] width 13 height 13
click at [314, 485] on div "Undo" at bounding box center [319, 581] width 50 height 20
click at [212, 485] on div "Shapes" at bounding box center [213, 581] width 28 height 8
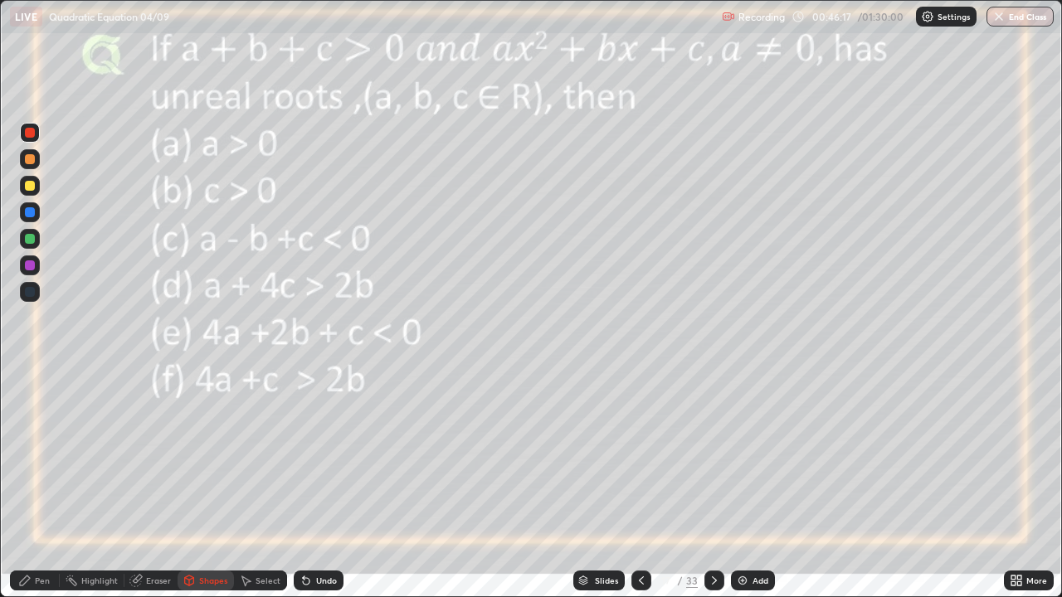
click at [34, 485] on div "Pen" at bounding box center [35, 581] width 50 height 20
click at [324, 485] on div "Undo" at bounding box center [326, 581] width 21 height 8
click at [316, 485] on div "Undo" at bounding box center [319, 581] width 50 height 20
click at [742, 485] on img at bounding box center [742, 580] width 13 height 13
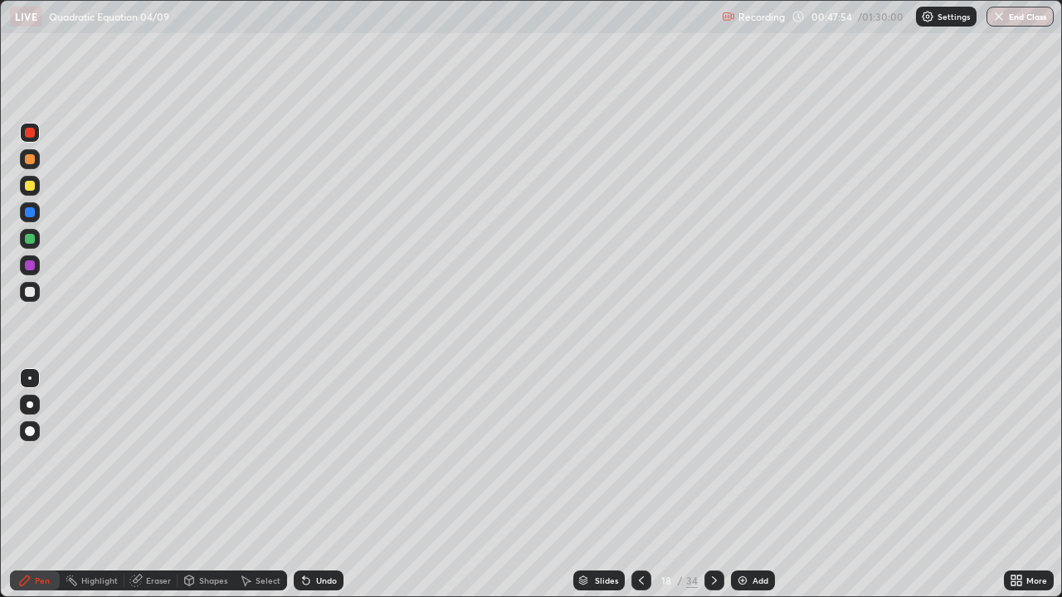
click at [639, 485] on icon at bounding box center [641, 581] width 5 height 8
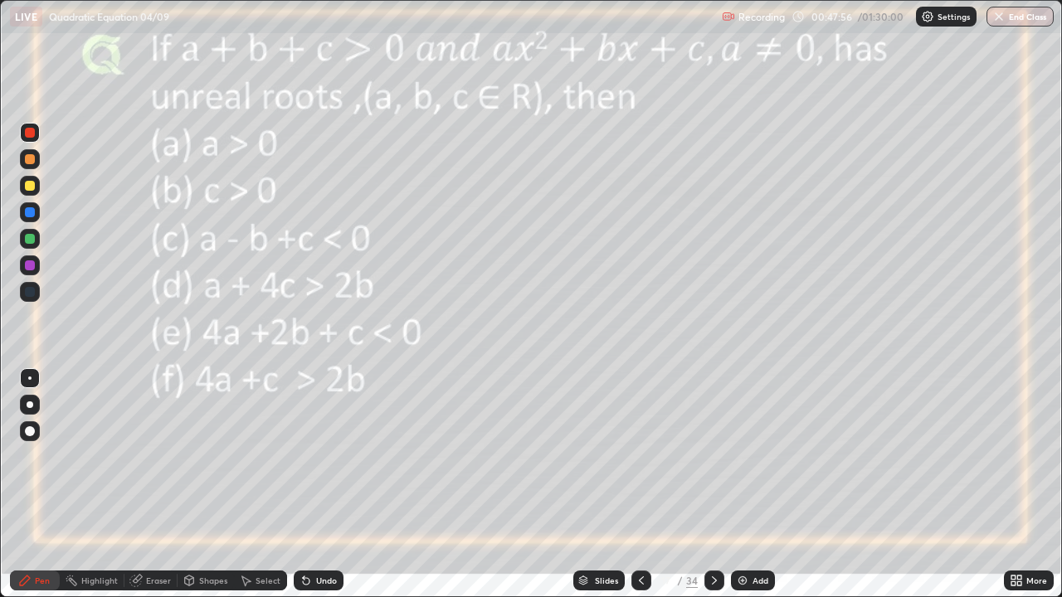
click at [313, 485] on div "Undo" at bounding box center [319, 581] width 50 height 20
click at [309, 485] on icon at bounding box center [305, 580] width 13 height 13
click at [161, 485] on div "Eraser" at bounding box center [158, 581] width 25 height 8
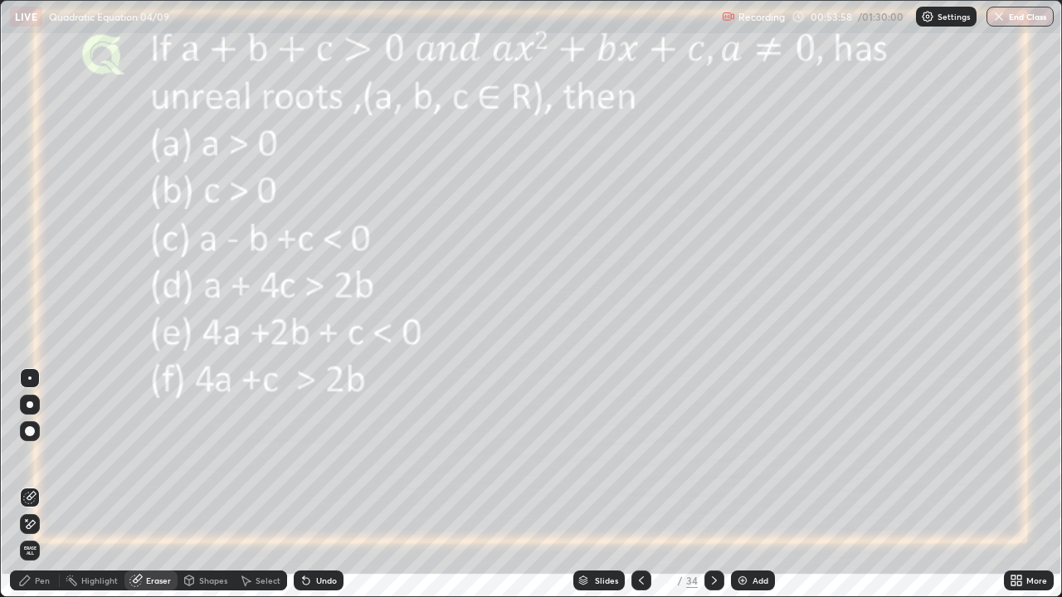
click at [712, 485] on icon at bounding box center [714, 580] width 13 height 13
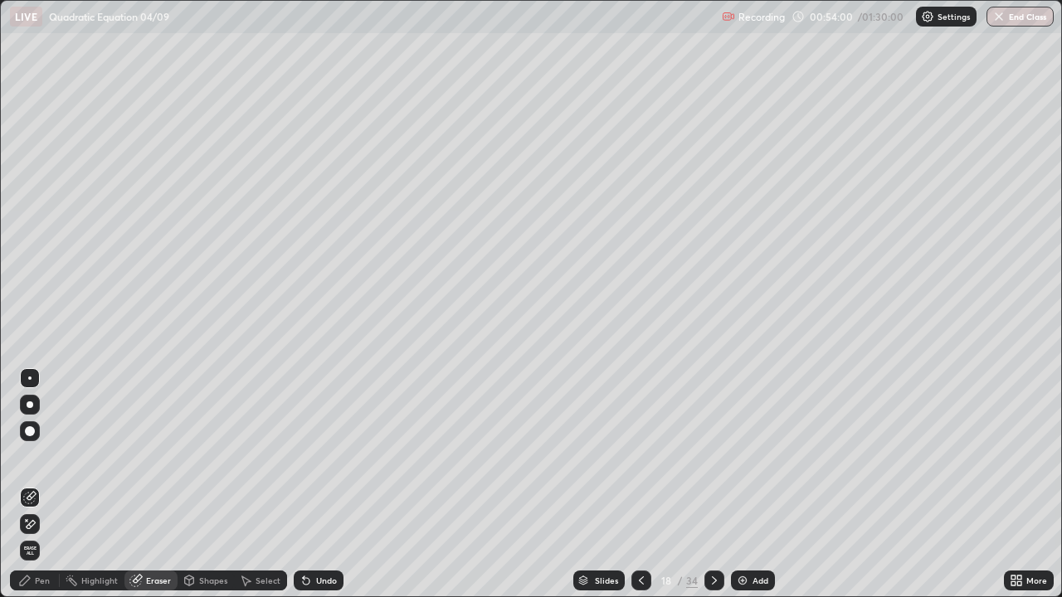
click at [712, 485] on icon at bounding box center [714, 580] width 13 height 13
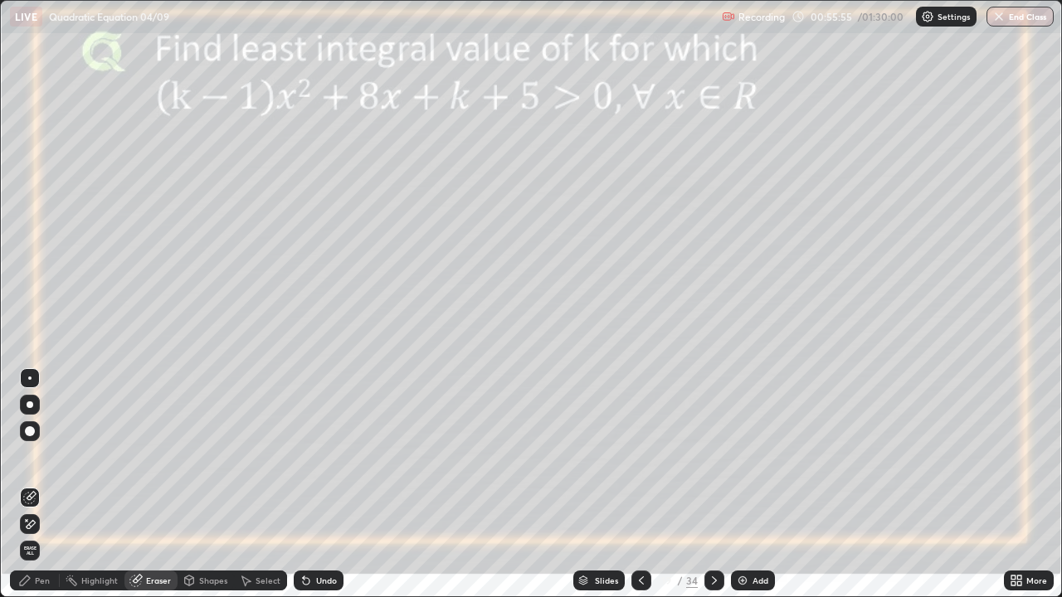
click at [46, 485] on div "Pen" at bounding box center [42, 581] width 15 height 8
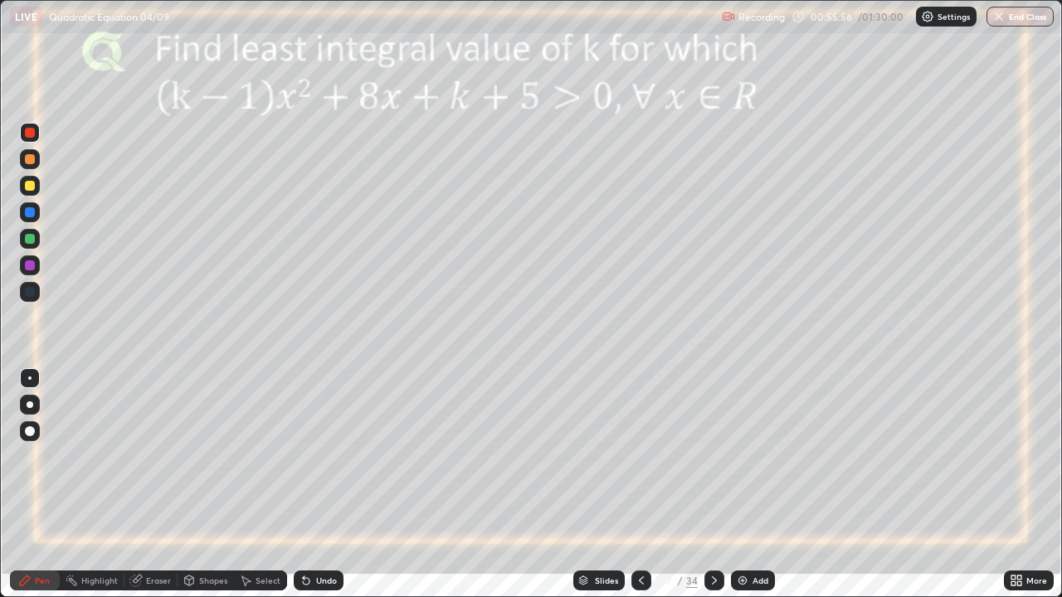
click at [32, 267] on div at bounding box center [30, 266] width 10 height 10
click at [743, 485] on img at bounding box center [742, 580] width 13 height 13
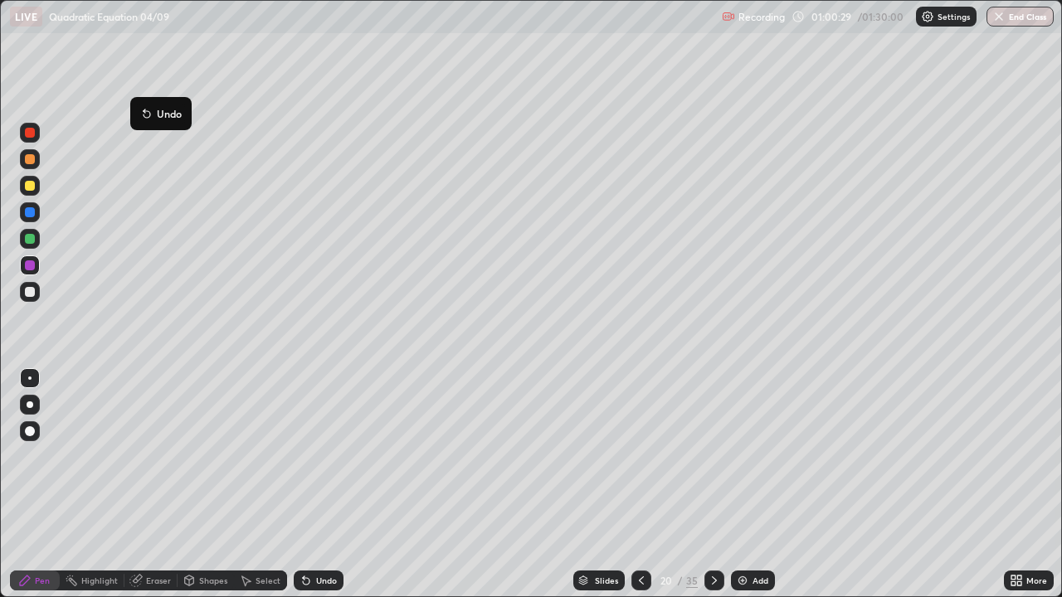
click at [144, 110] on icon at bounding box center [145, 111] width 2 height 2
click at [637, 485] on div at bounding box center [641, 581] width 20 height 20
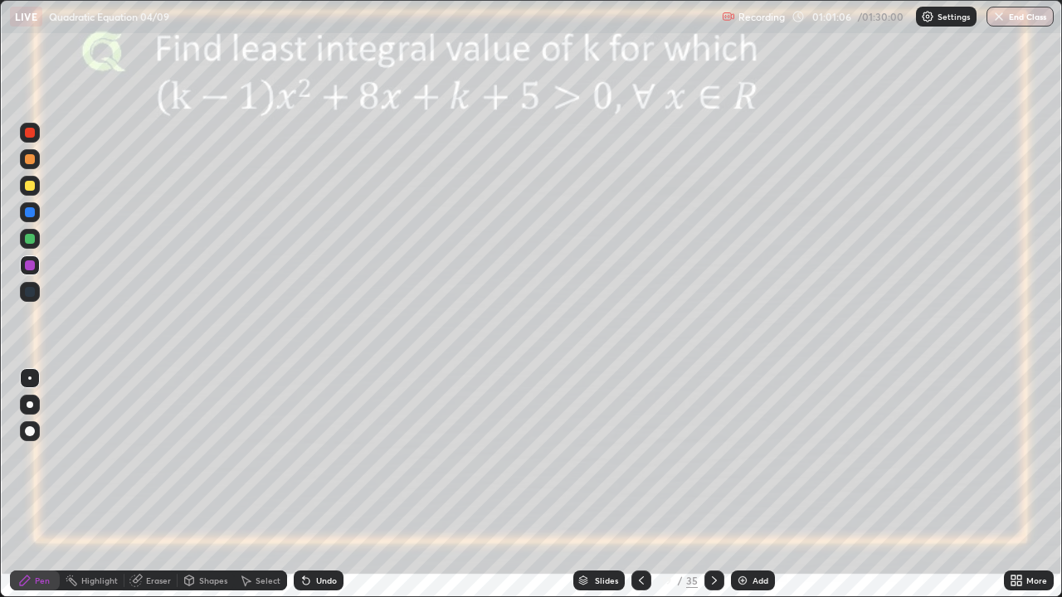
click at [708, 485] on icon at bounding box center [714, 580] width 13 height 13
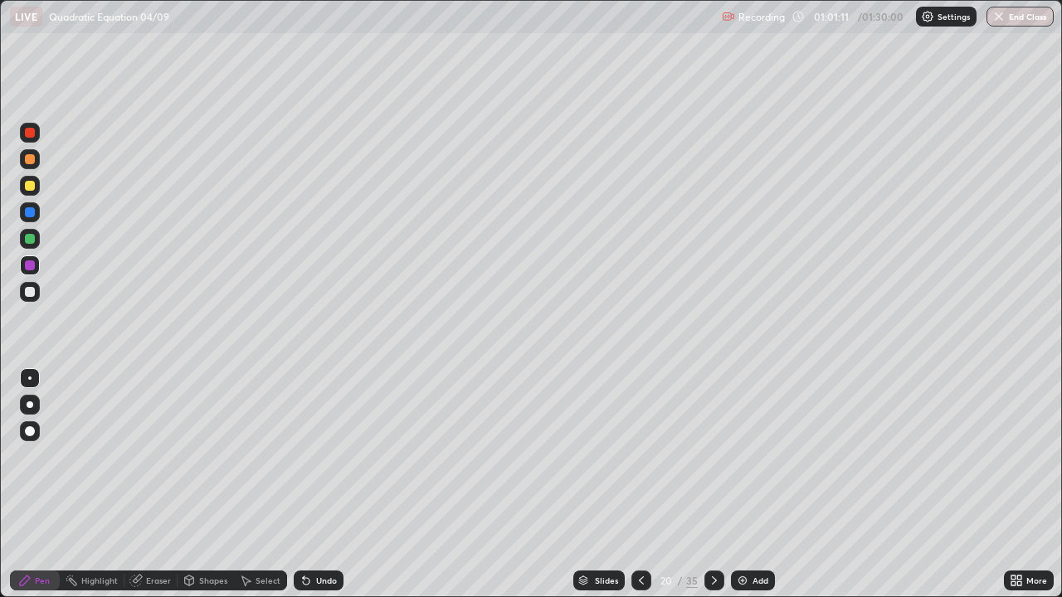
click at [640, 485] on icon at bounding box center [641, 580] width 13 height 13
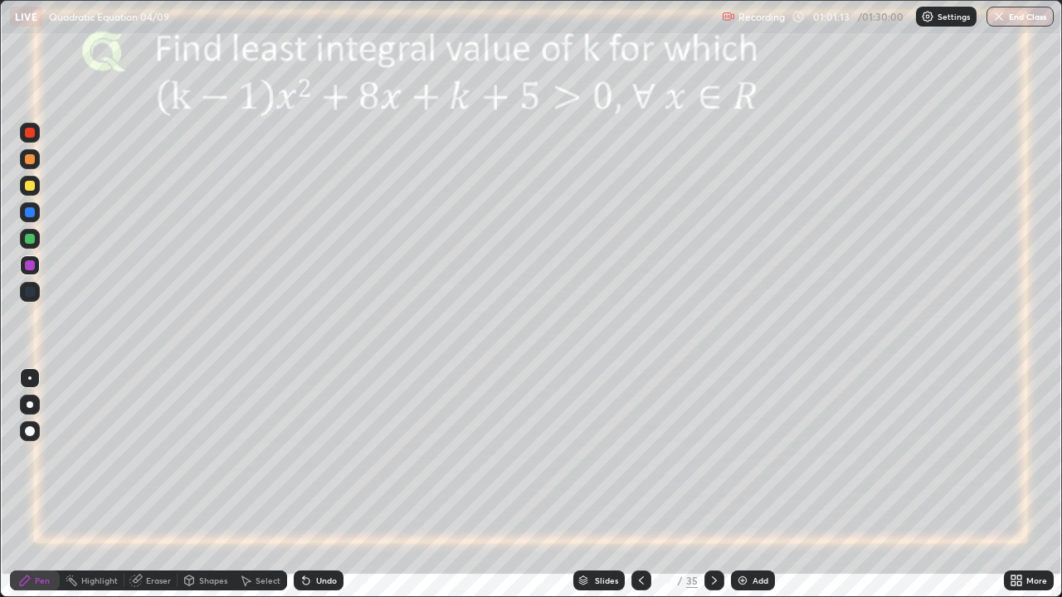
click at [708, 485] on icon at bounding box center [714, 580] width 13 height 13
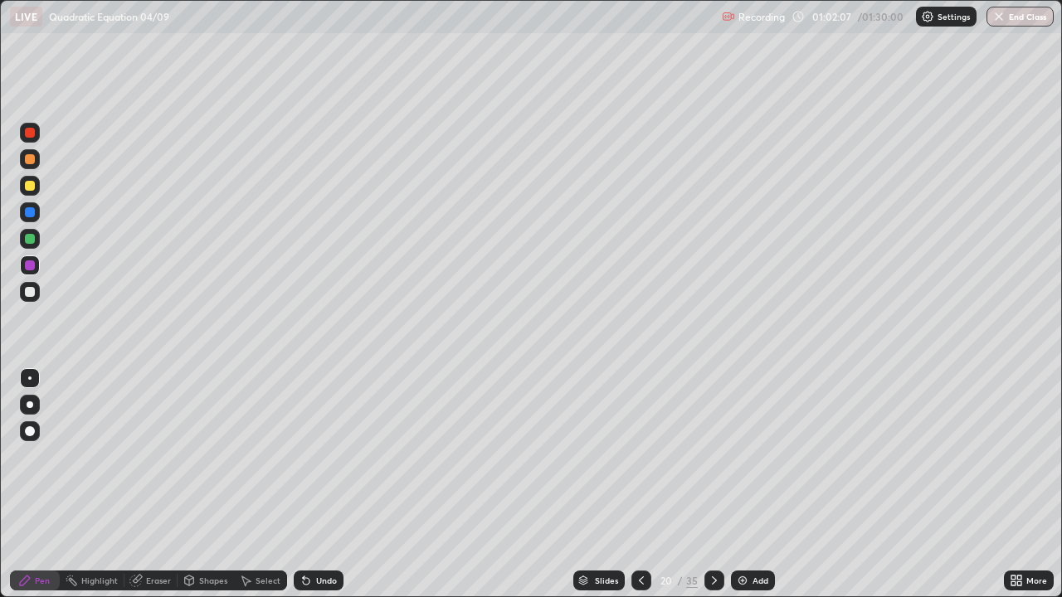
click at [322, 485] on div "Undo" at bounding box center [326, 581] width 21 height 8
click at [737, 485] on img at bounding box center [742, 580] width 13 height 13
click at [28, 185] on div at bounding box center [30, 186] width 10 height 10
click at [640, 485] on icon at bounding box center [641, 580] width 13 height 13
click at [708, 485] on icon at bounding box center [714, 580] width 13 height 13
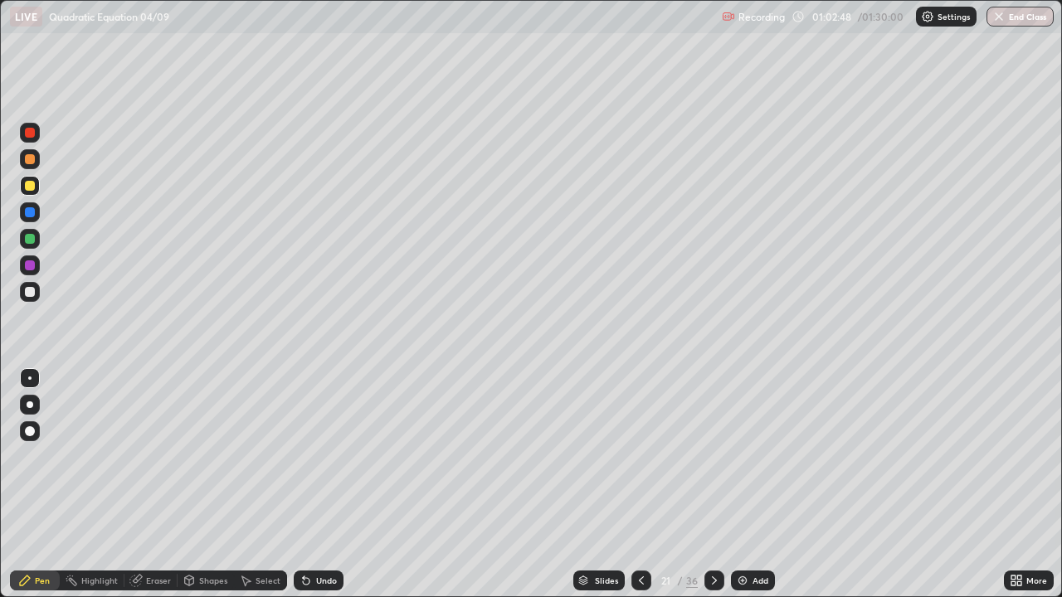
click at [32, 266] on div at bounding box center [30, 266] width 10 height 10
click at [32, 290] on div at bounding box center [30, 292] width 10 height 10
click at [638, 485] on icon at bounding box center [641, 580] width 13 height 13
click at [637, 485] on icon at bounding box center [641, 580] width 13 height 13
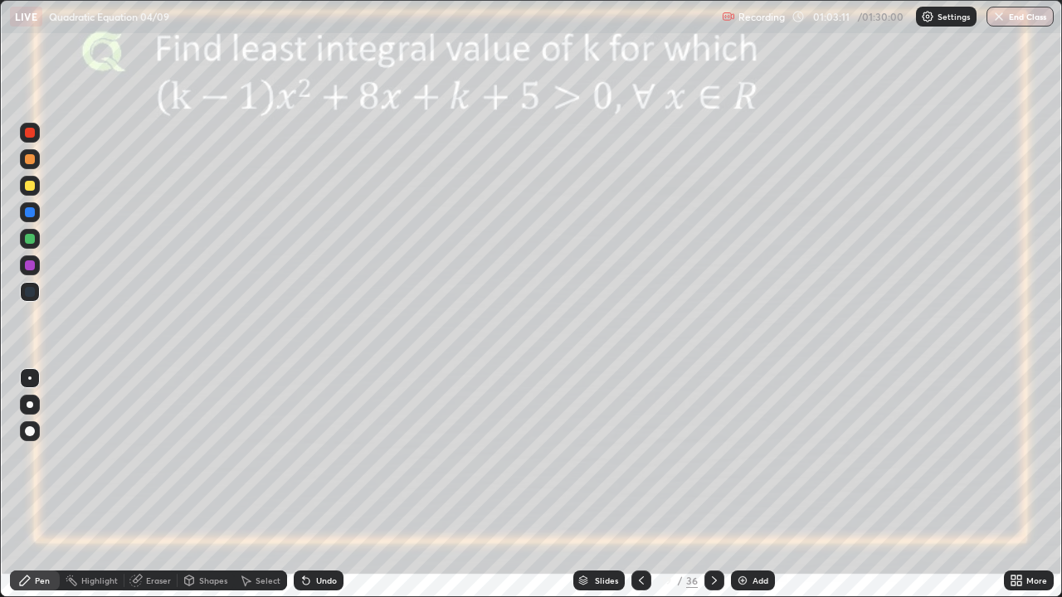
click at [713, 485] on icon at bounding box center [714, 580] width 13 height 13
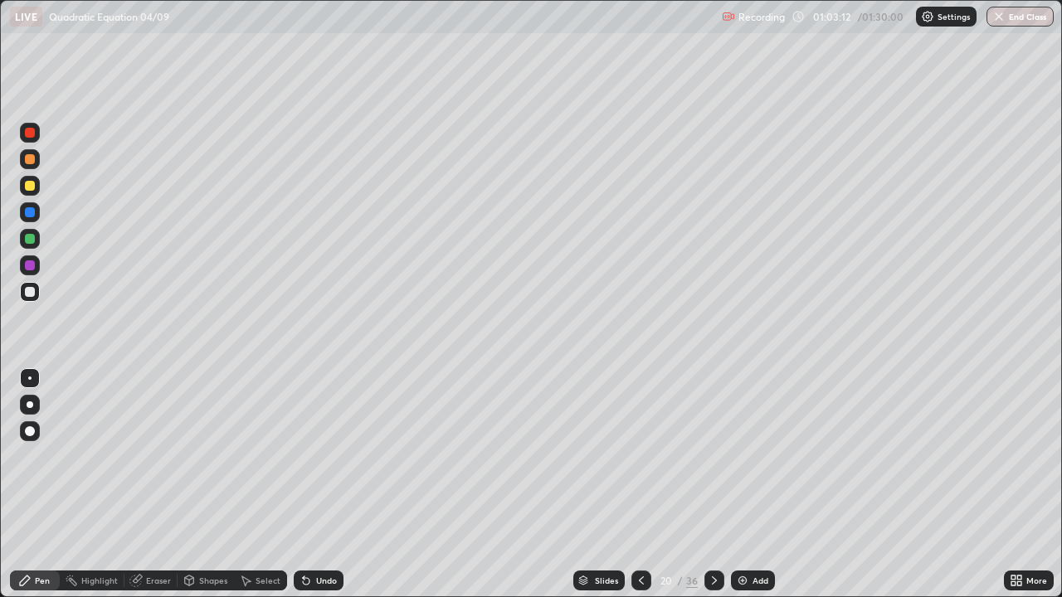
click at [713, 485] on icon at bounding box center [714, 581] width 5 height 8
click at [640, 485] on icon at bounding box center [641, 580] width 13 height 13
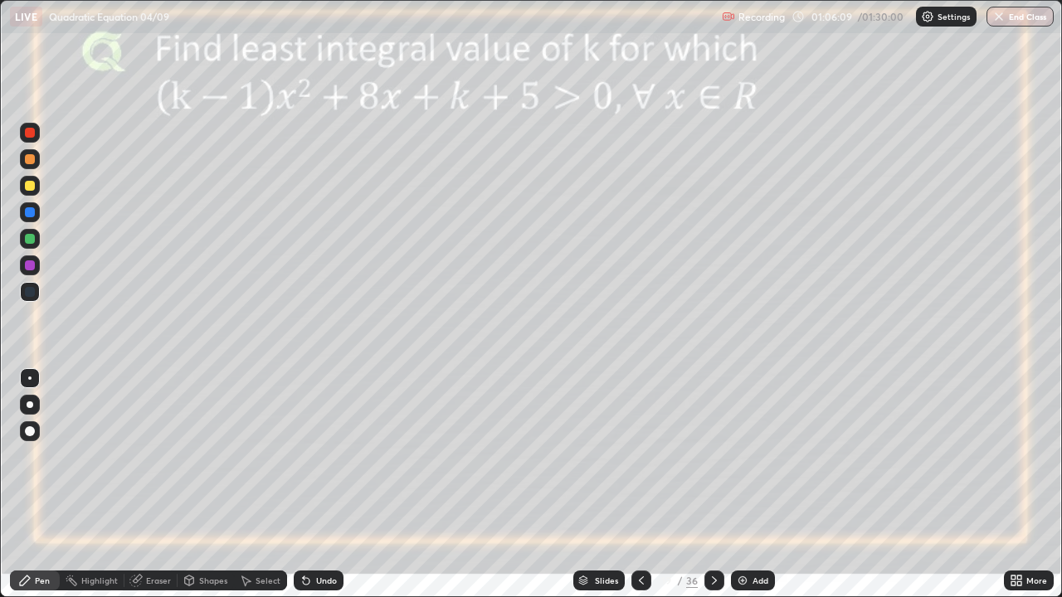
click at [715, 485] on icon at bounding box center [714, 580] width 13 height 13
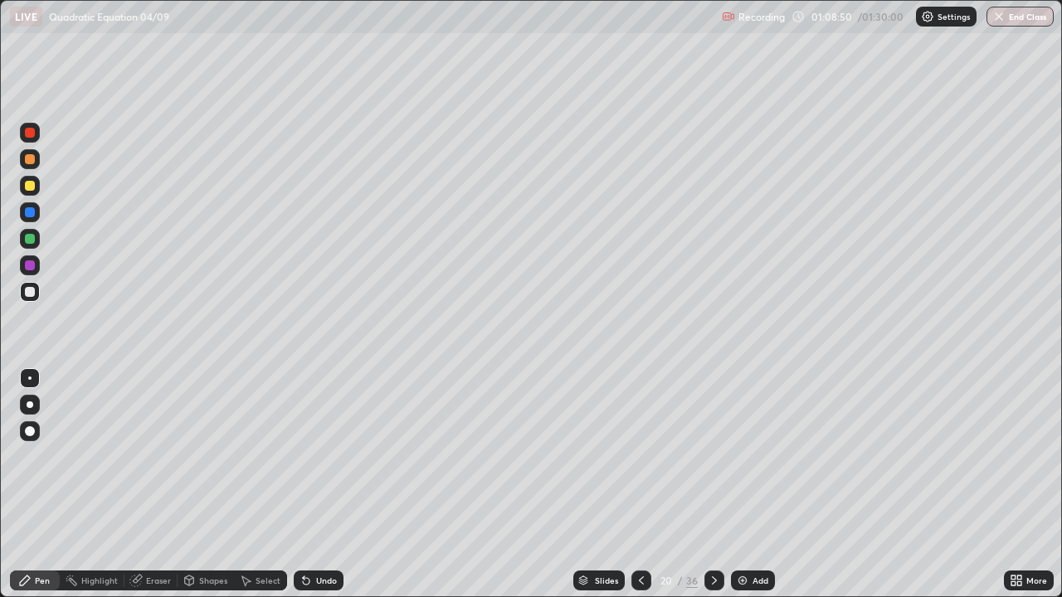
click at [710, 485] on icon at bounding box center [714, 580] width 13 height 13
click at [712, 485] on icon at bounding box center [714, 580] width 13 height 13
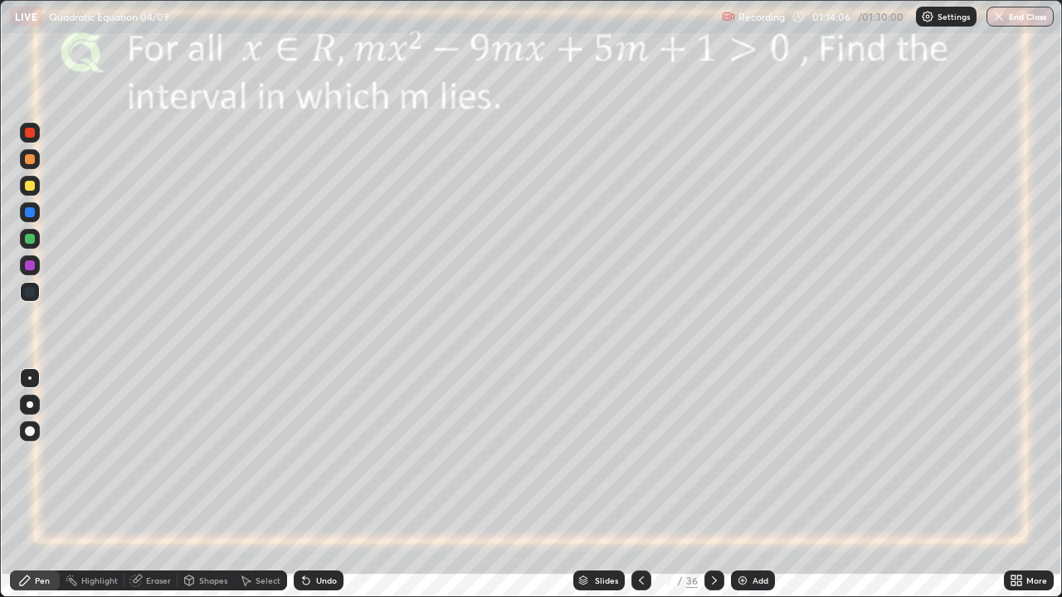
click at [27, 190] on div at bounding box center [30, 186] width 10 height 10
click at [605, 485] on div "Slides" at bounding box center [606, 581] width 23 height 8
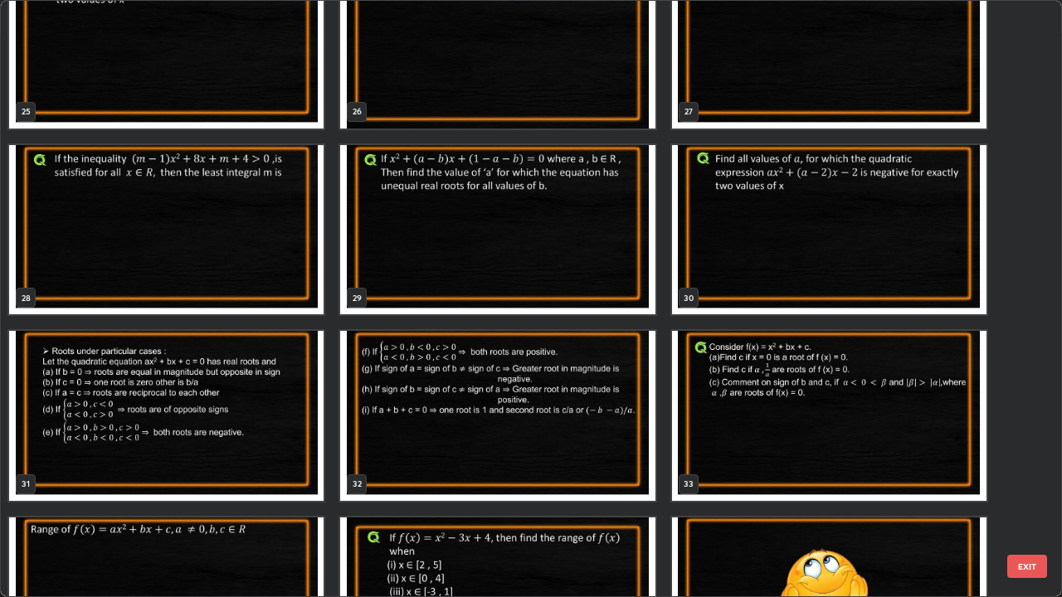
scroll to position [1541, 0]
click at [825, 227] on img "grid" at bounding box center [829, 230] width 314 height 170
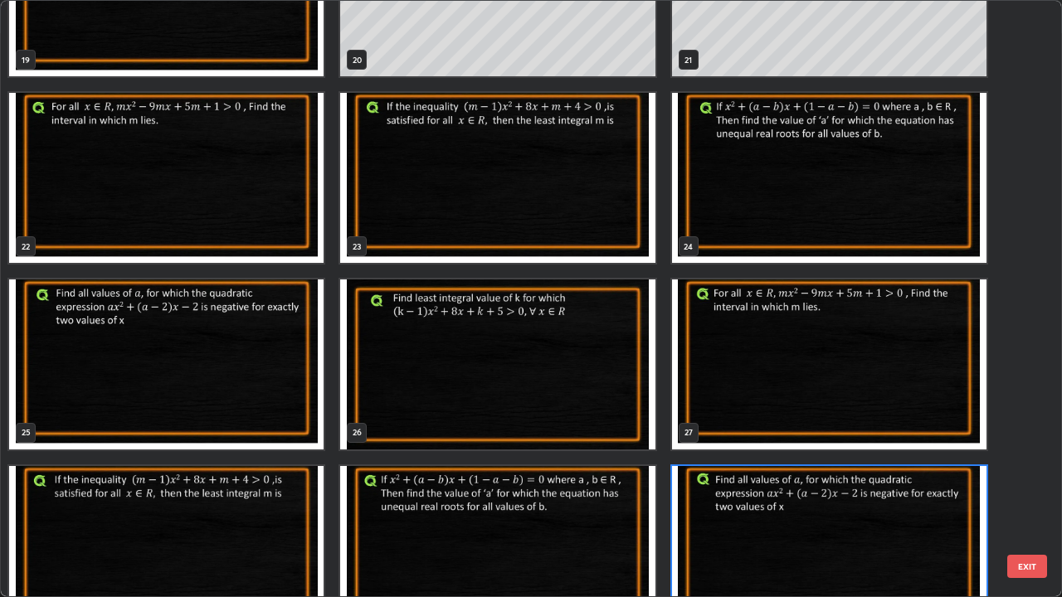
scroll to position [1220, 0]
click at [583, 372] on img "grid" at bounding box center [497, 365] width 314 height 170
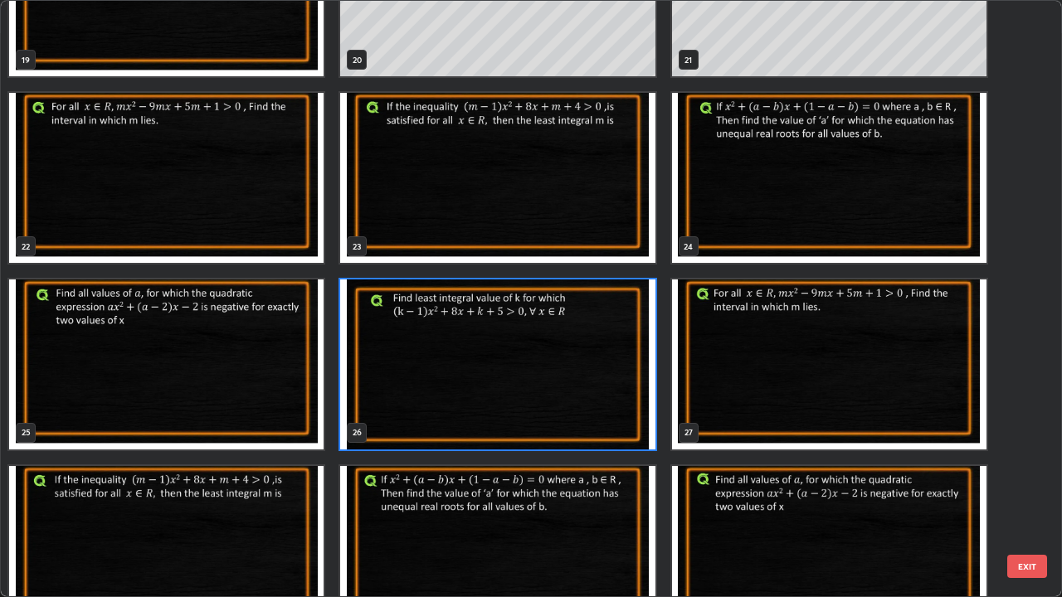
click at [587, 371] on img "grid" at bounding box center [497, 365] width 314 height 170
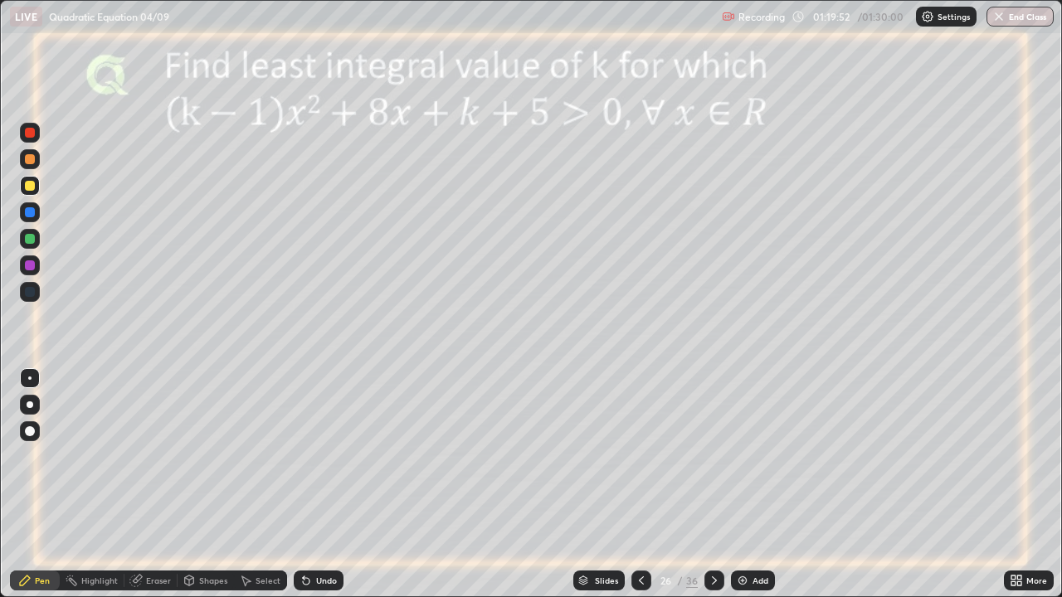
click at [704, 485] on div at bounding box center [714, 581] width 20 height 20
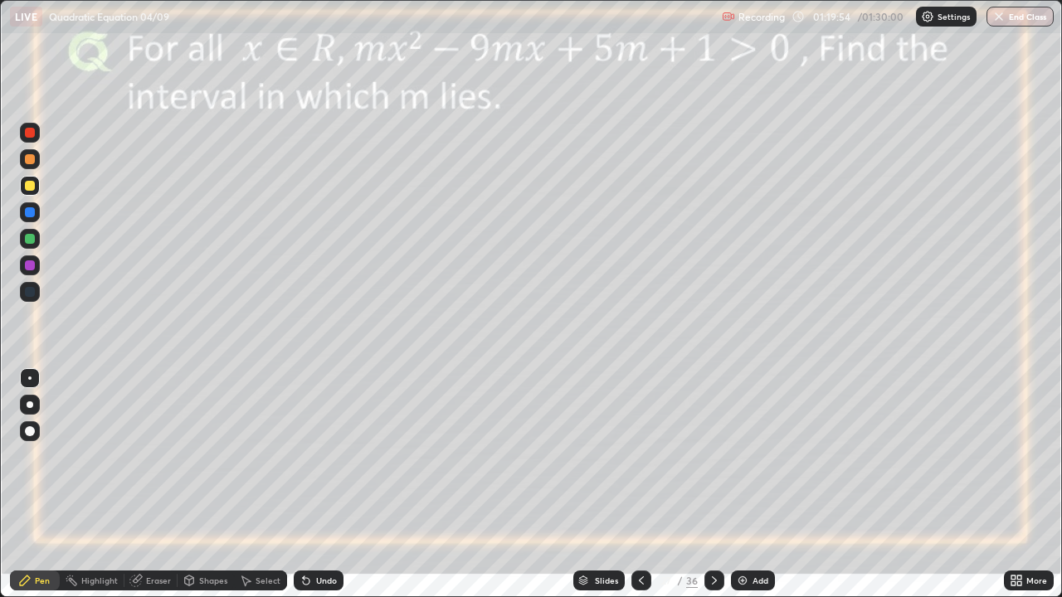
click at [712, 485] on icon at bounding box center [714, 580] width 13 height 13
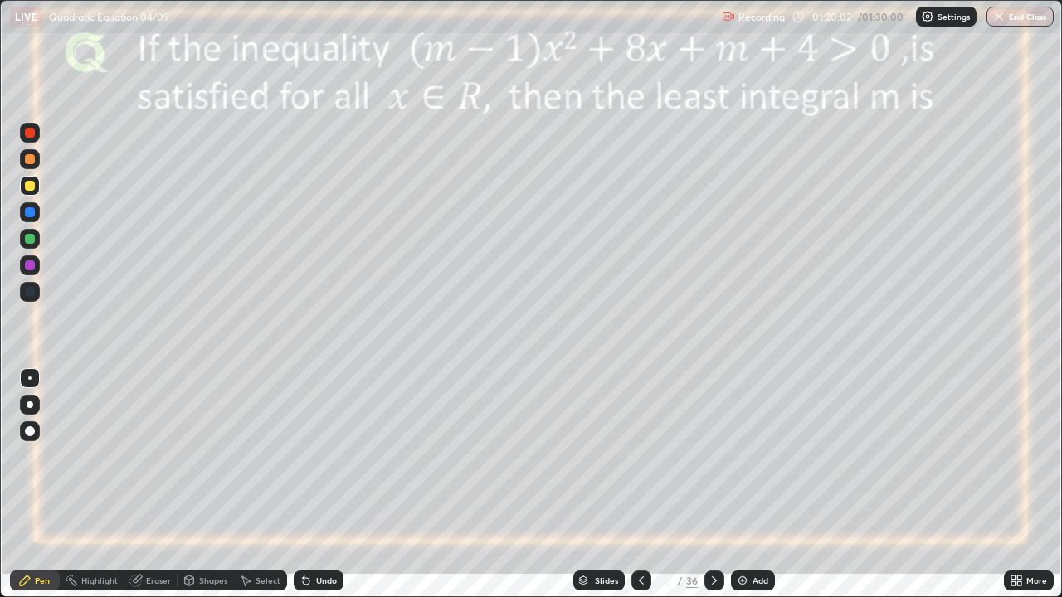
click at [713, 485] on icon at bounding box center [714, 580] width 13 height 13
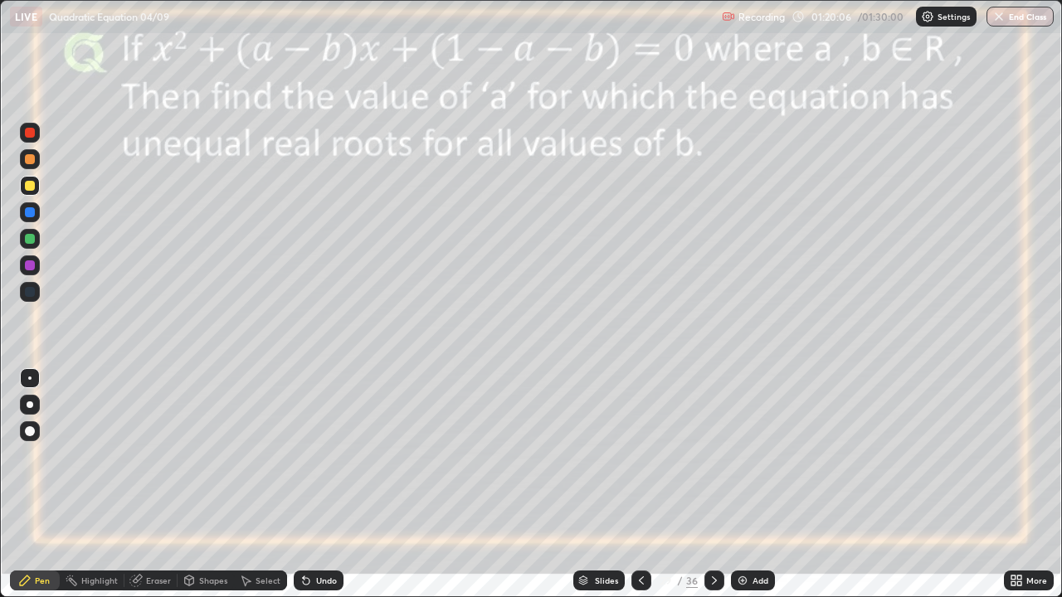
click at [640, 485] on icon at bounding box center [641, 580] width 13 height 13
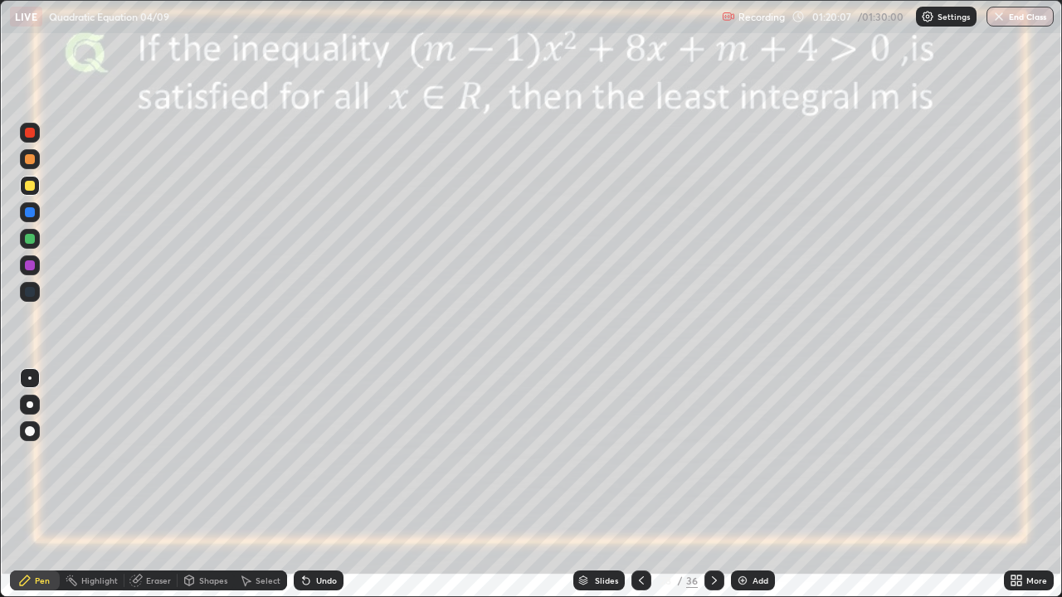
click at [640, 485] on icon at bounding box center [641, 581] width 5 height 8
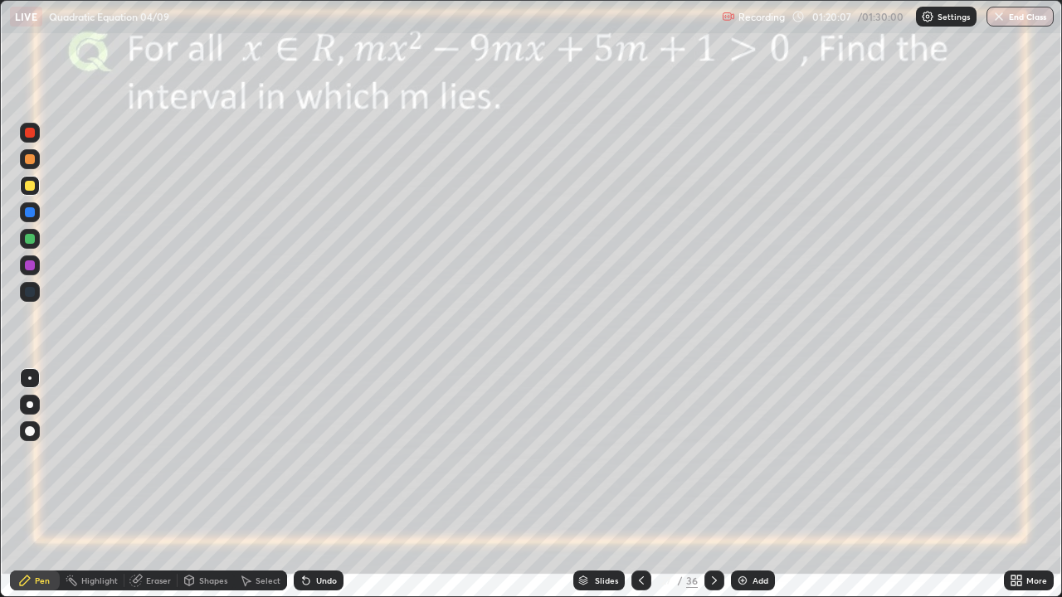
click at [640, 485] on icon at bounding box center [641, 580] width 13 height 13
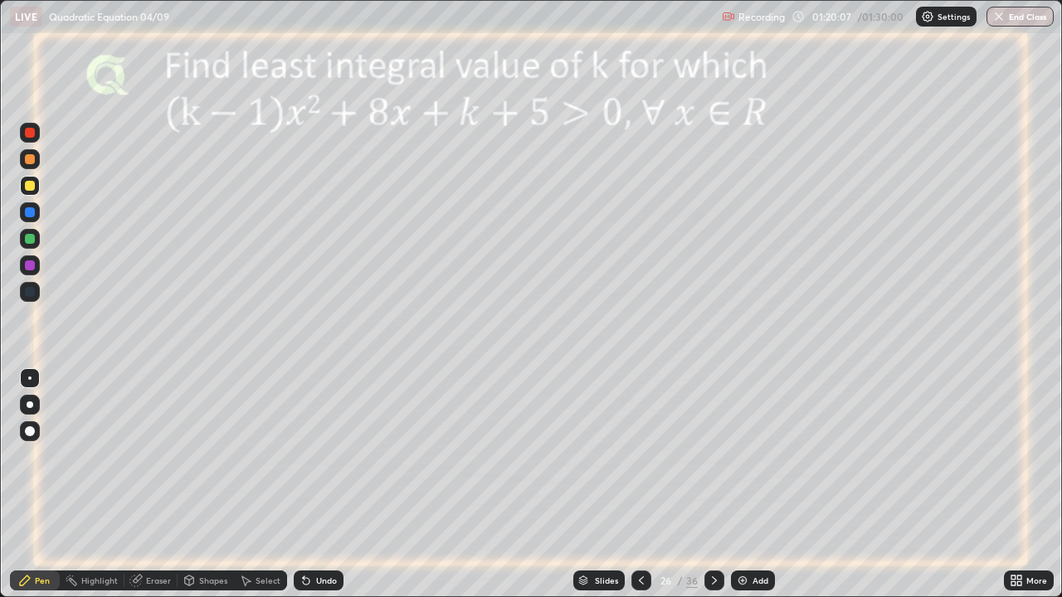
click at [640, 485] on icon at bounding box center [641, 580] width 13 height 13
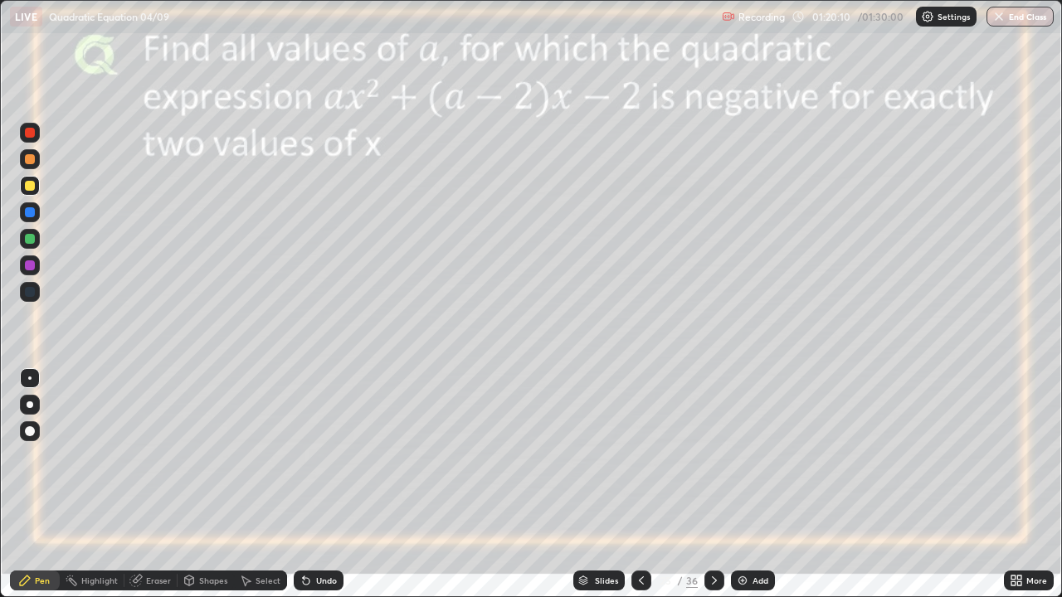
click at [638, 485] on div at bounding box center [641, 581] width 20 height 20
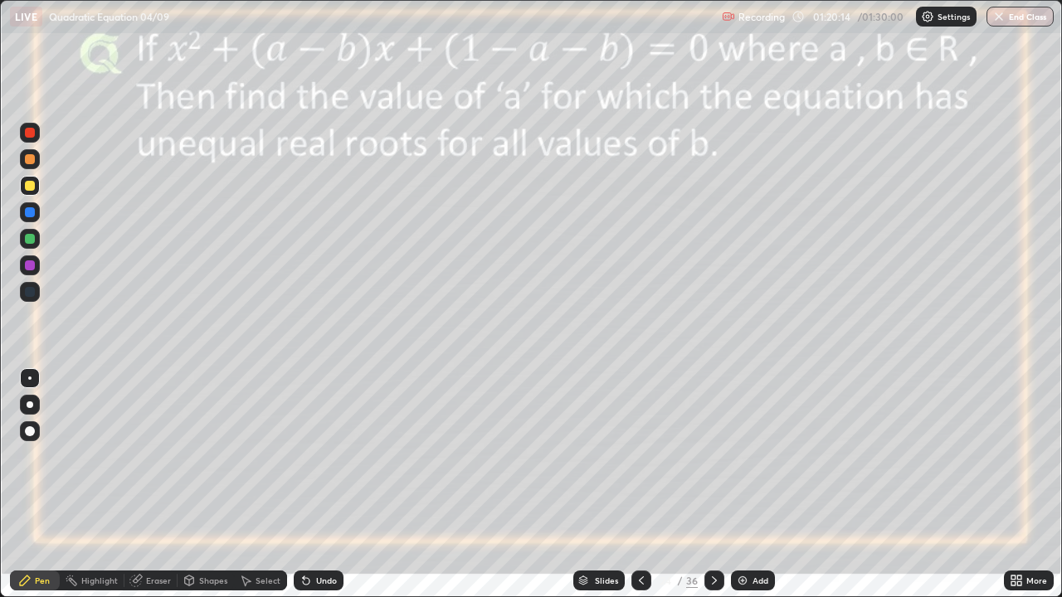
click at [640, 485] on icon at bounding box center [641, 580] width 13 height 13
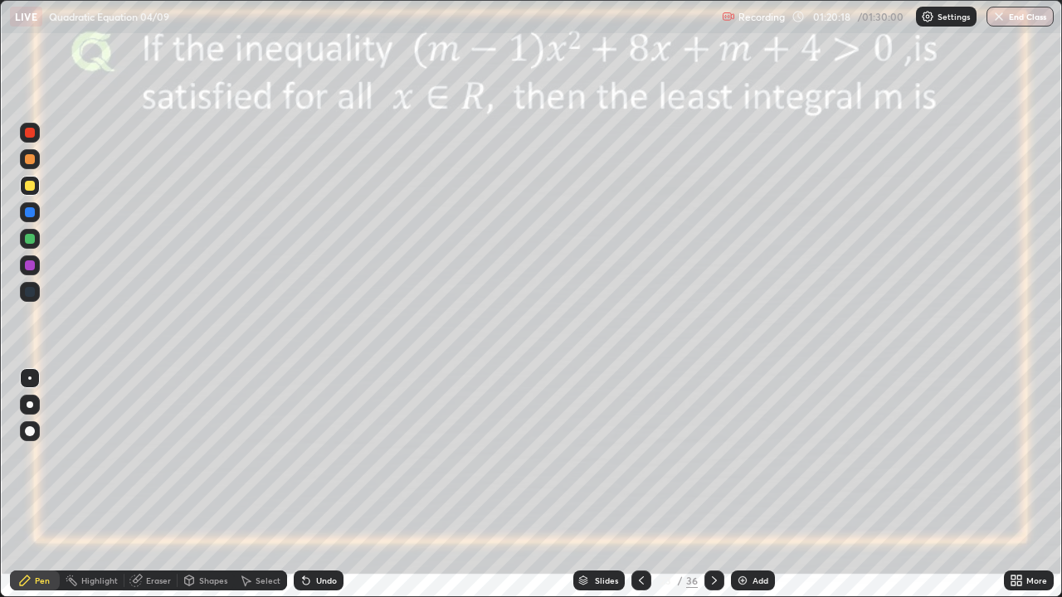
click at [712, 485] on icon at bounding box center [714, 580] width 13 height 13
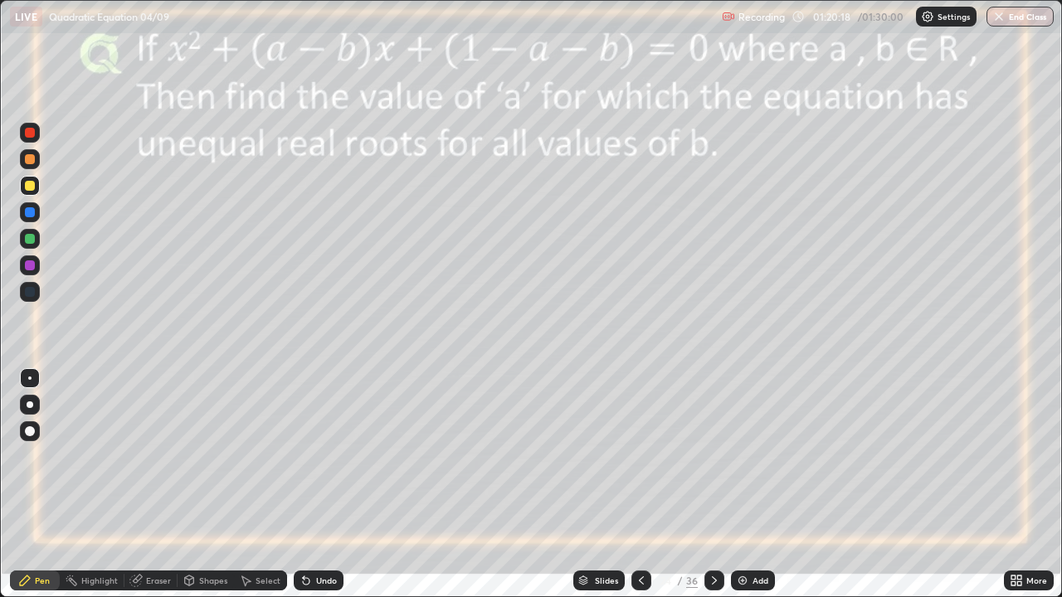
click at [713, 485] on icon at bounding box center [714, 580] width 13 height 13
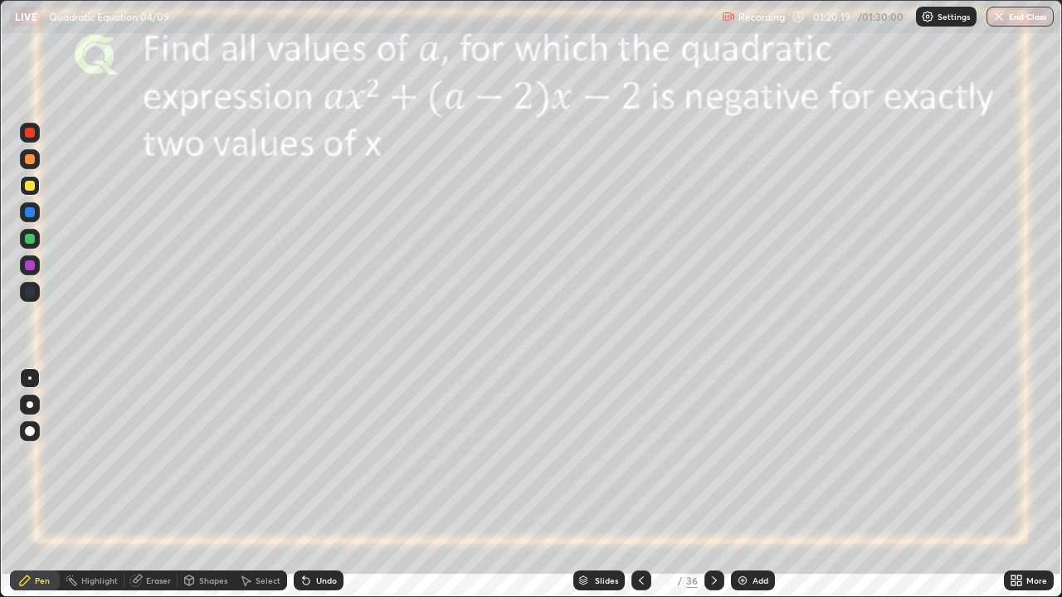
click at [713, 485] on icon at bounding box center [714, 580] width 13 height 13
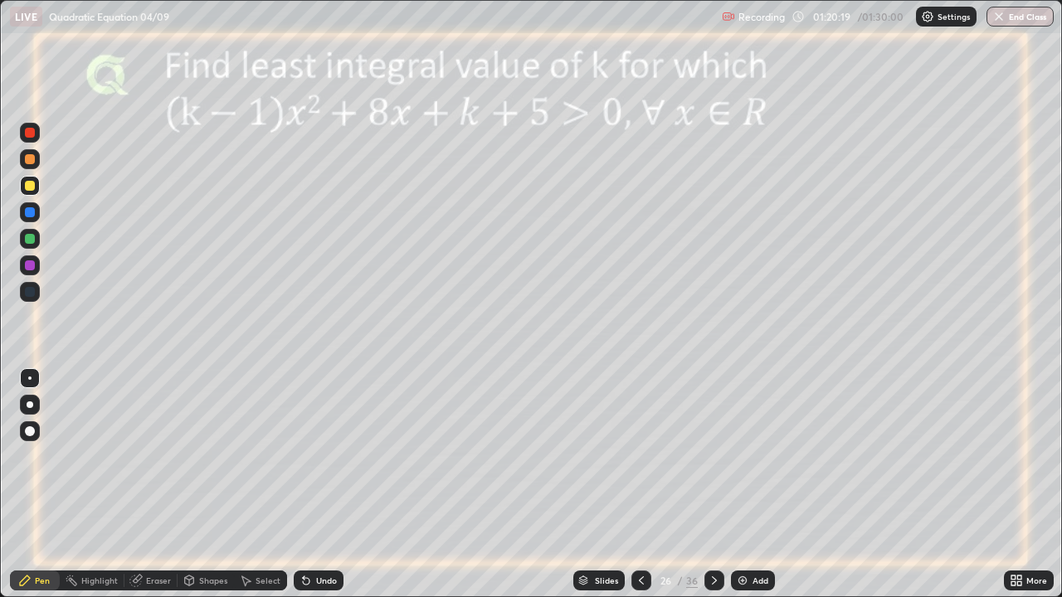
click at [712, 485] on icon at bounding box center [714, 580] width 13 height 13
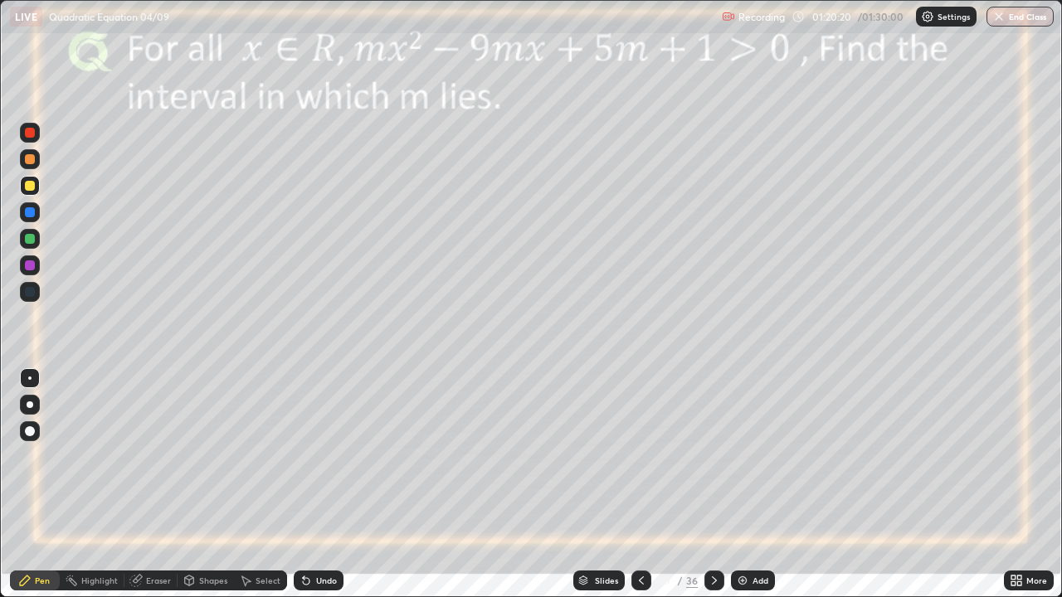
click at [709, 485] on div at bounding box center [714, 581] width 20 height 20
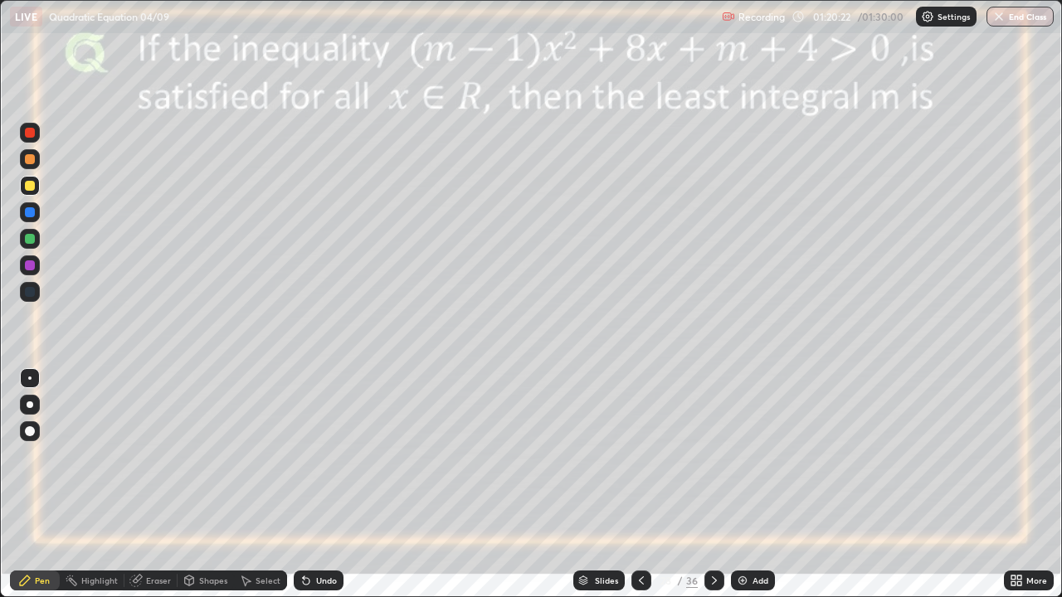
click at [713, 485] on icon at bounding box center [714, 580] width 13 height 13
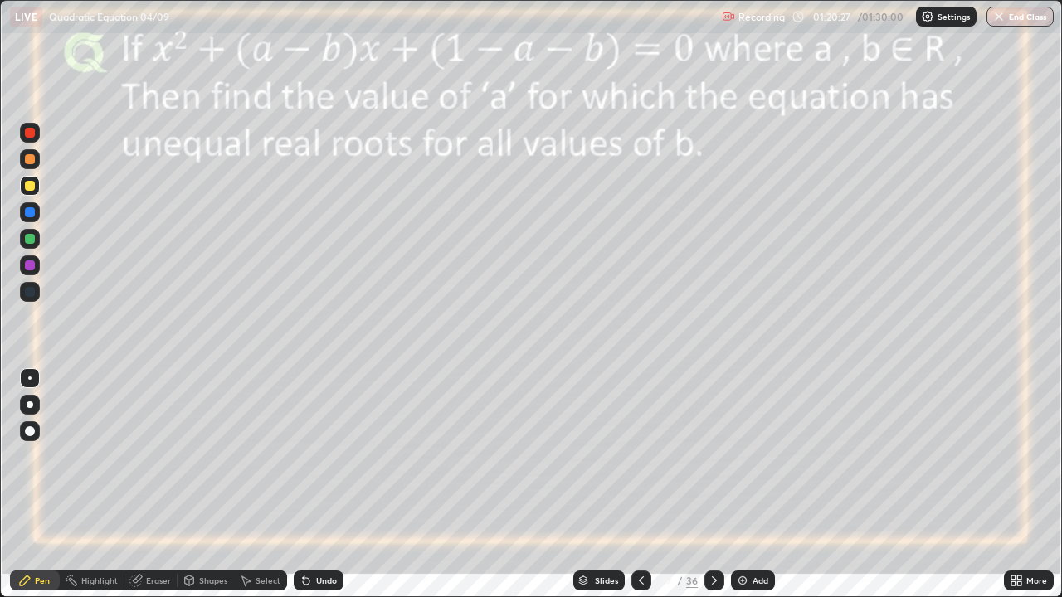
click at [713, 485] on icon at bounding box center [714, 580] width 13 height 13
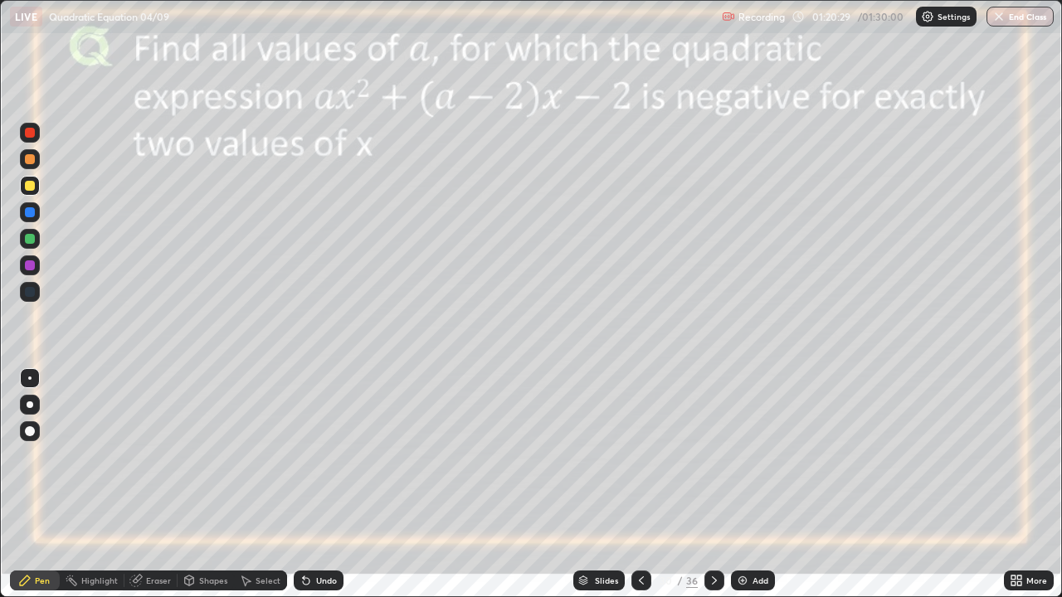
click at [640, 485] on icon at bounding box center [641, 580] width 13 height 13
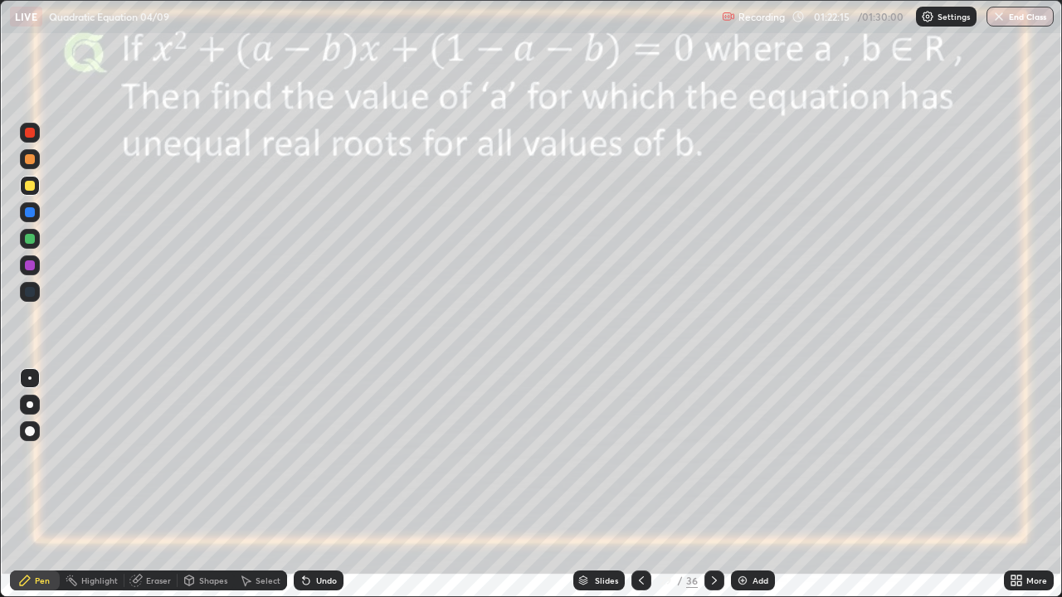
click at [33, 213] on div at bounding box center [30, 212] width 10 height 10
click at [197, 485] on div "Shapes" at bounding box center [206, 581] width 56 height 20
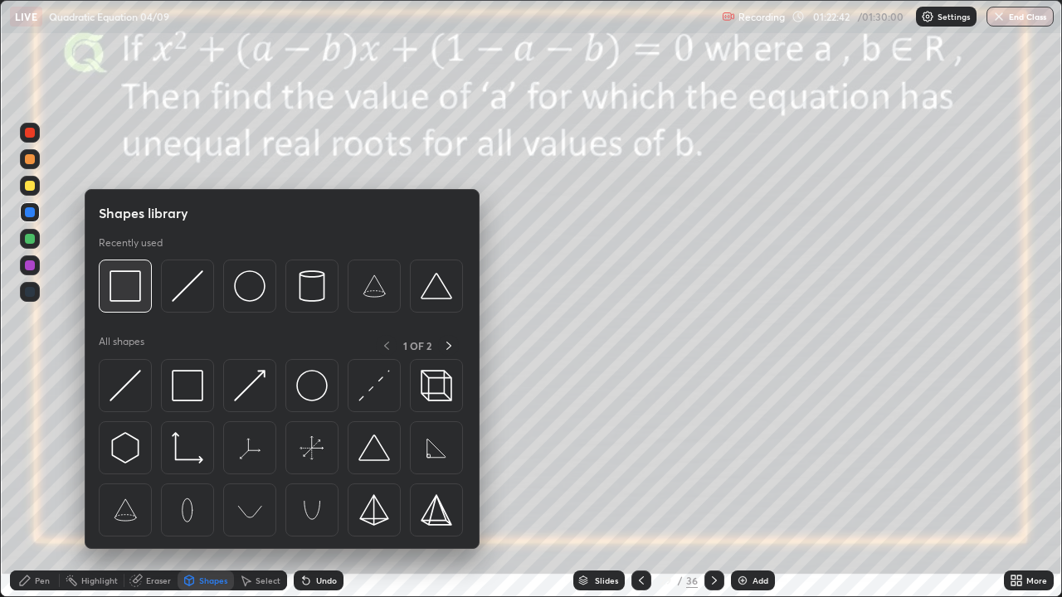
click at [123, 282] on img at bounding box center [126, 286] width 32 height 32
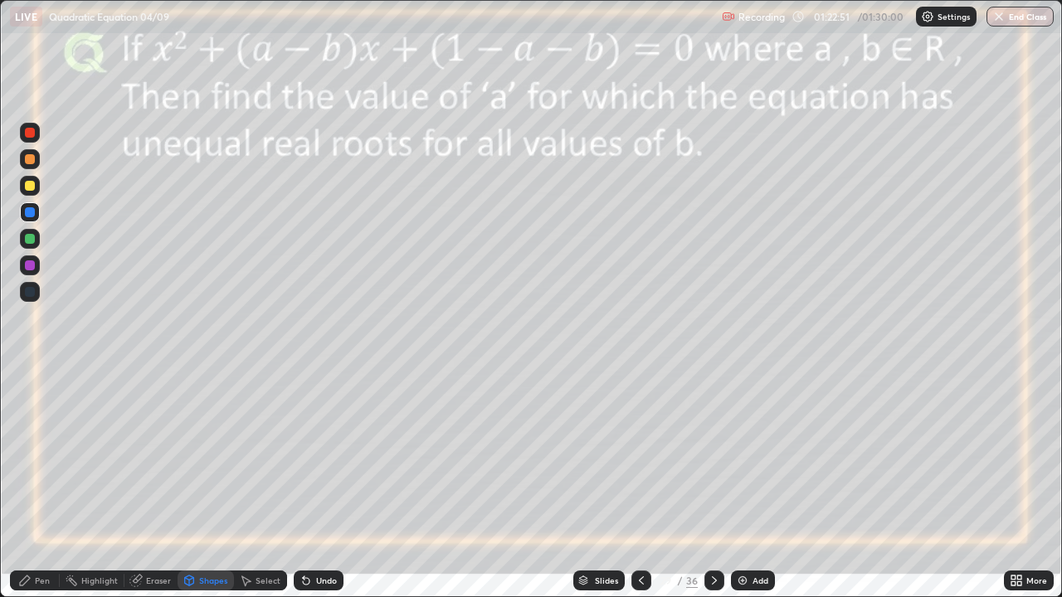
click at [33, 485] on div "Pen" at bounding box center [35, 581] width 50 height 20
click at [207, 485] on div "Shapes" at bounding box center [213, 581] width 28 height 8
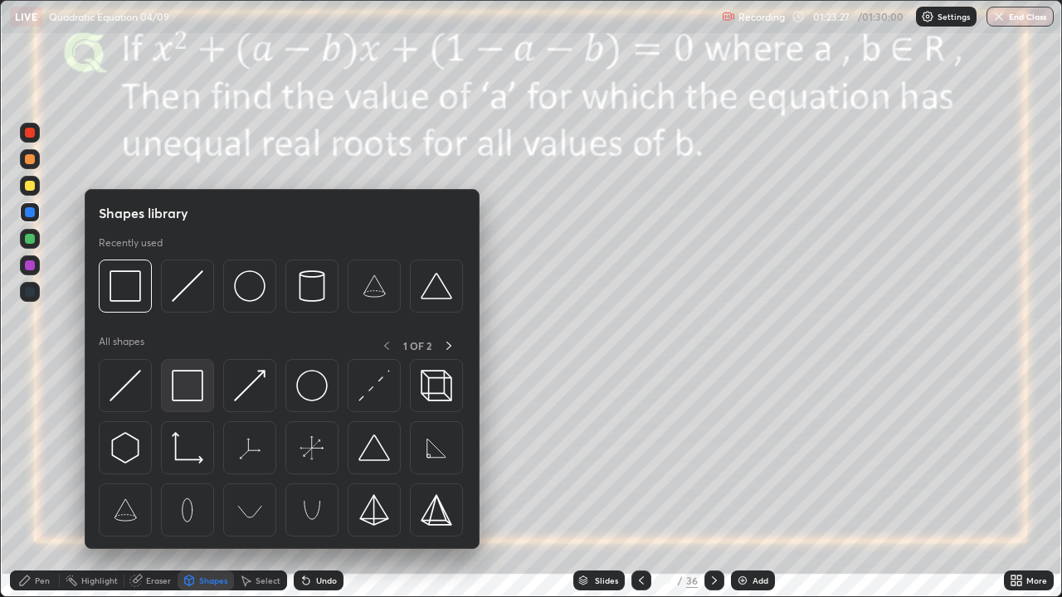
click at [198, 389] on img at bounding box center [188, 386] width 32 height 32
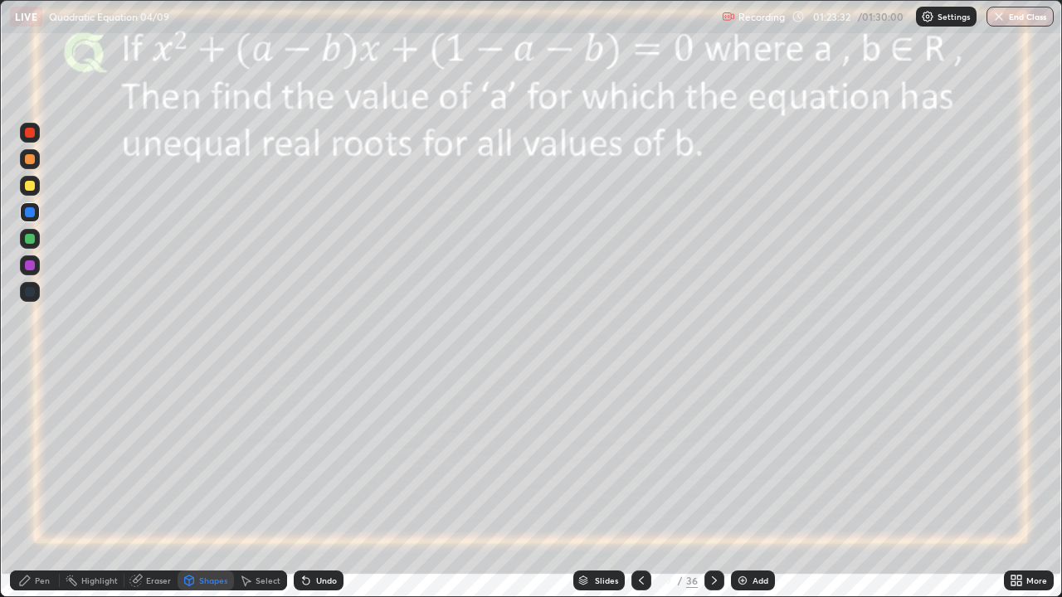
click at [45, 485] on div "Pen" at bounding box center [42, 581] width 15 height 8
click at [640, 485] on icon at bounding box center [641, 580] width 13 height 13
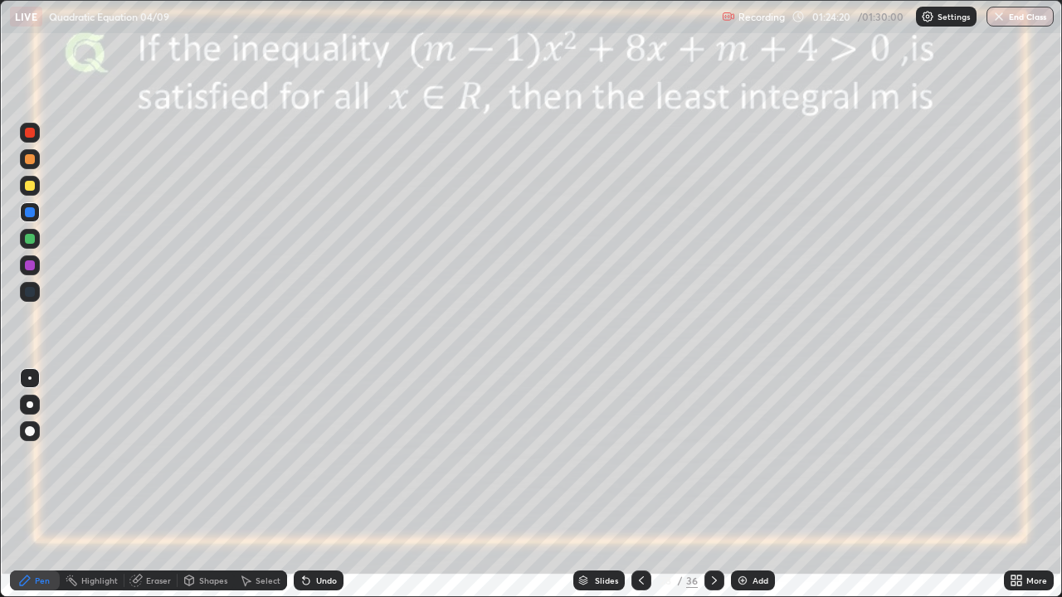
click at [713, 485] on icon at bounding box center [714, 581] width 5 height 8
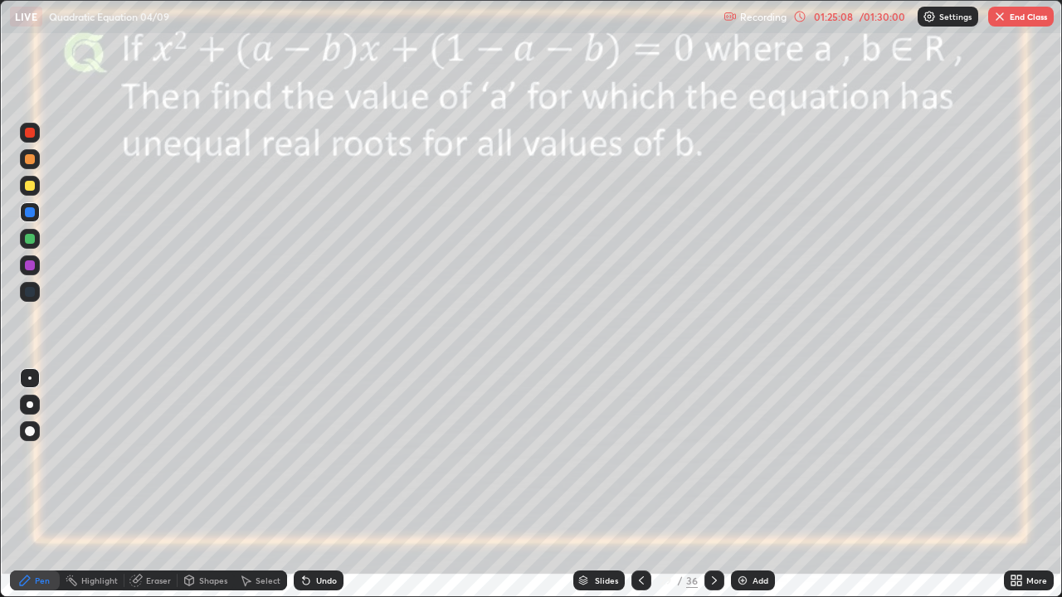
click at [311, 485] on div "Undo" at bounding box center [319, 581] width 50 height 20
click at [31, 265] on div at bounding box center [30, 266] width 10 height 10
click at [324, 485] on div "Undo" at bounding box center [326, 581] width 21 height 8
click at [327, 485] on div "Undo" at bounding box center [326, 581] width 21 height 8
click at [159, 485] on div "Eraser" at bounding box center [158, 581] width 25 height 8
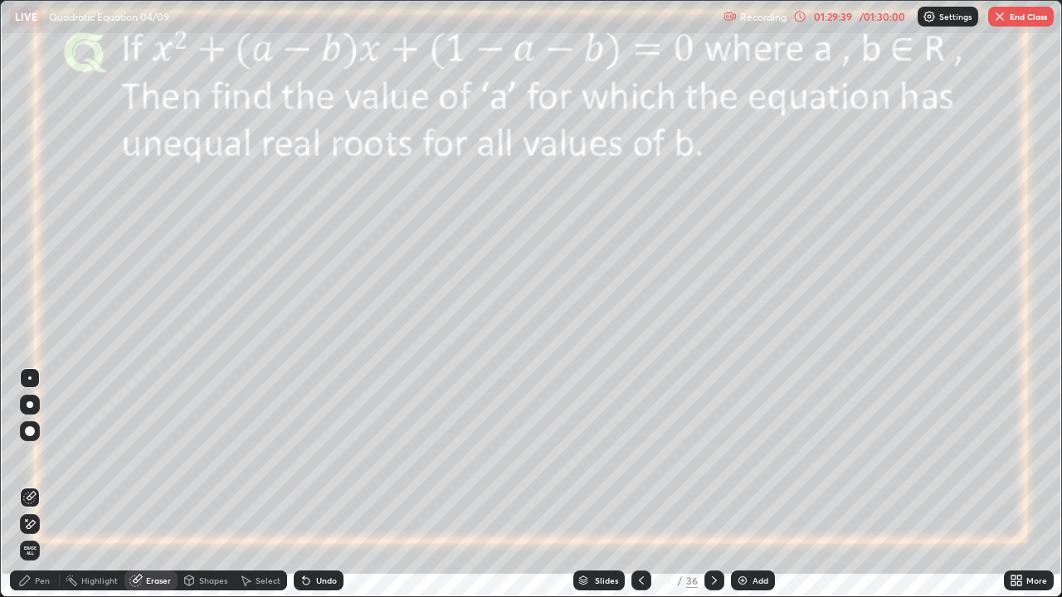
click at [35, 485] on div "Pen" at bounding box center [42, 581] width 15 height 8
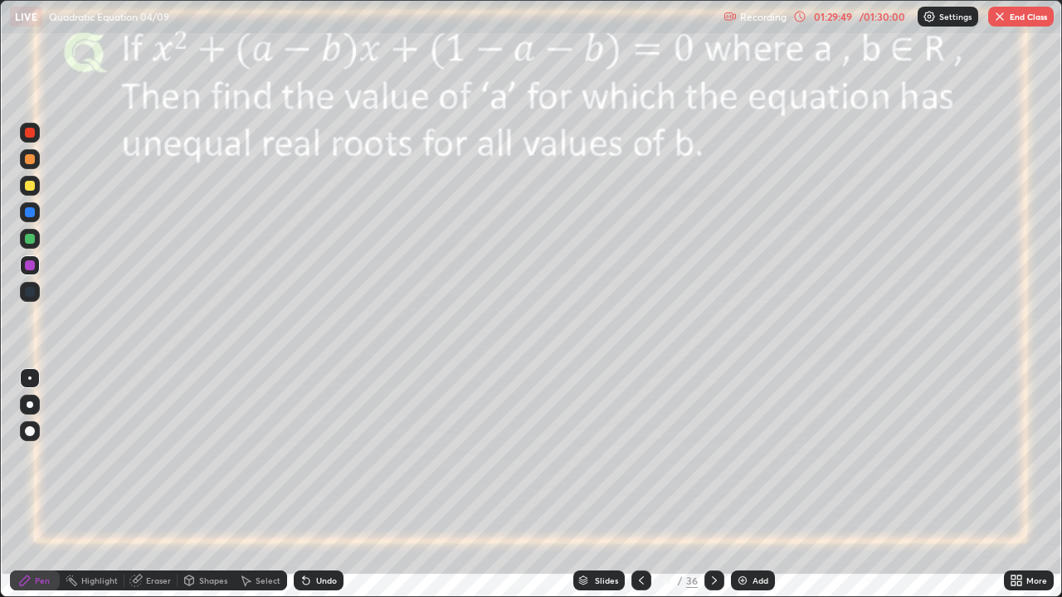
click at [740, 485] on img at bounding box center [742, 580] width 13 height 13
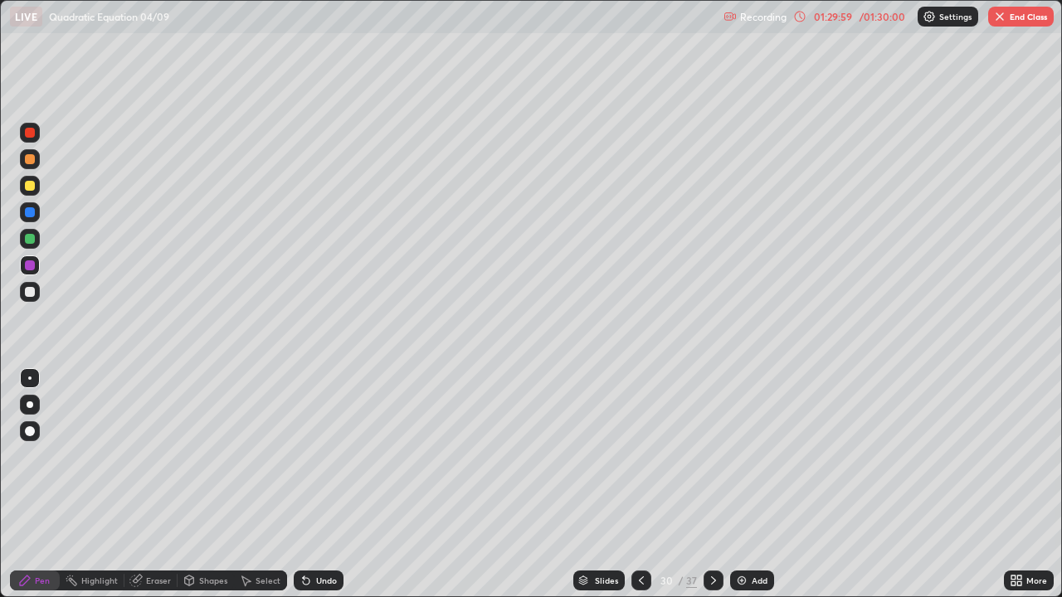
click at [640, 485] on icon at bounding box center [641, 580] width 13 height 13
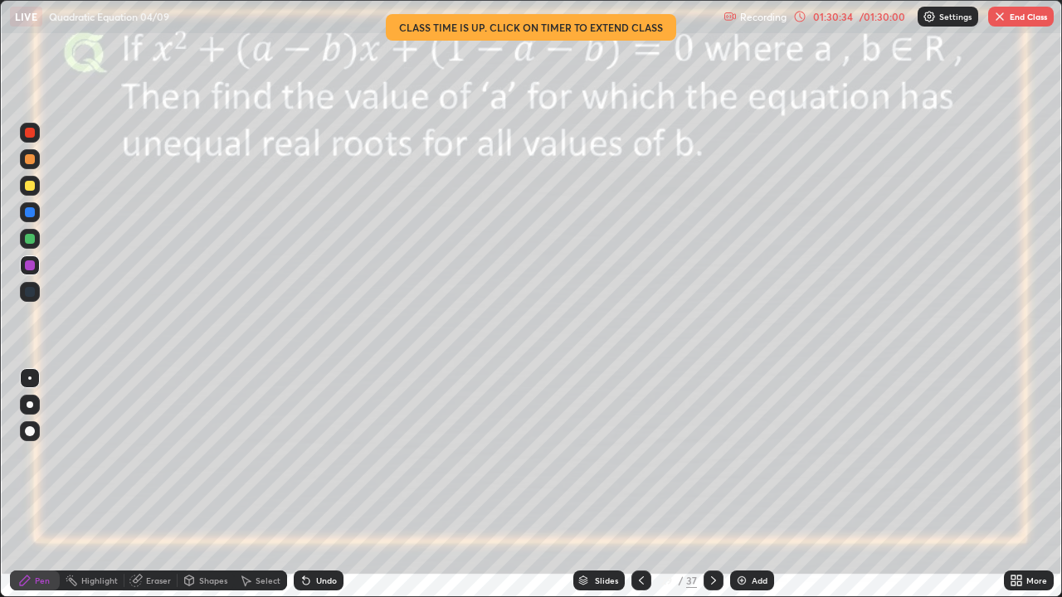
click at [1008, 17] on button "End Class" at bounding box center [1021, 17] width 66 height 20
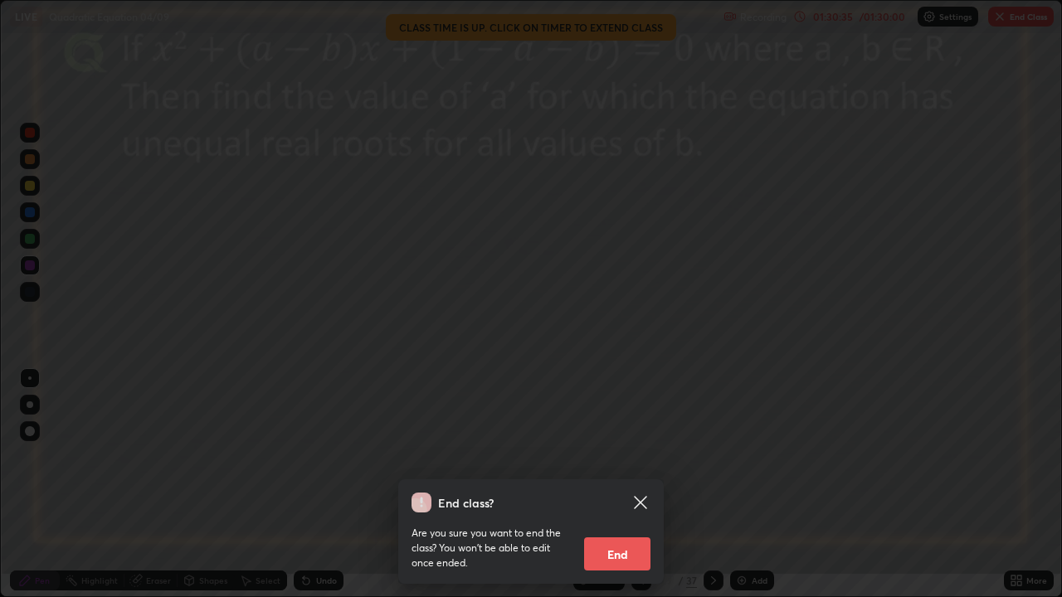
click at [622, 485] on button "End" at bounding box center [617, 554] width 66 height 33
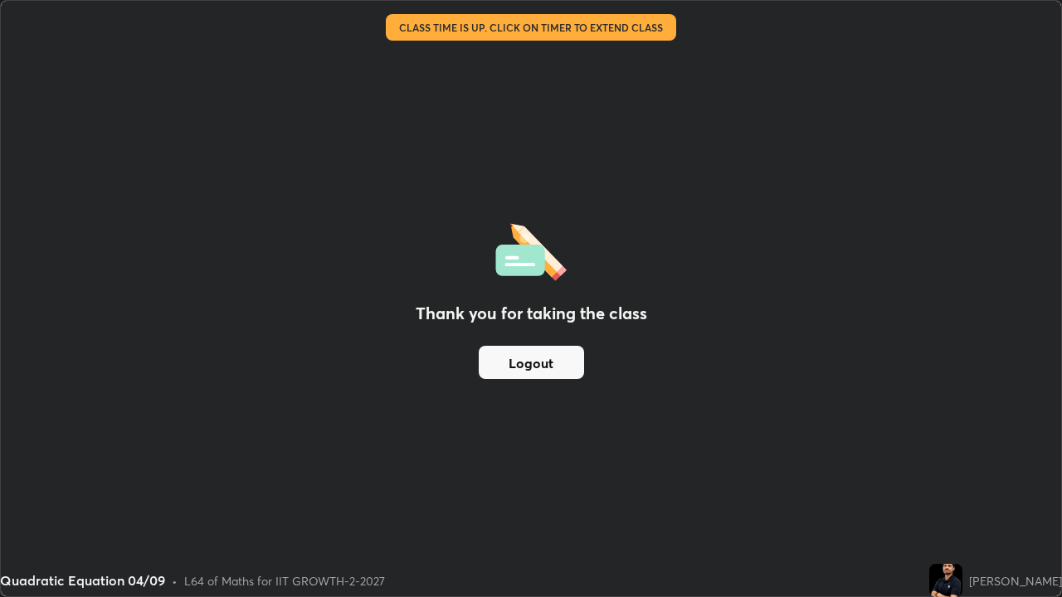
click at [530, 359] on button "Logout" at bounding box center [531, 362] width 105 height 33
